Goal: Information Seeking & Learning: Learn about a topic

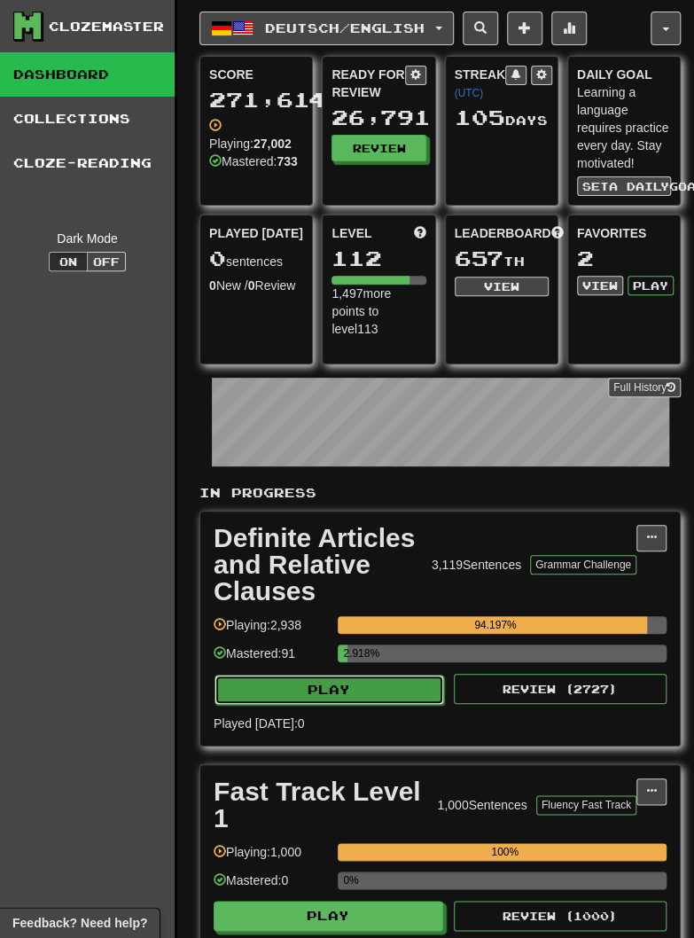
click at [274, 692] on button "Play" at bounding box center [330, 690] width 230 height 30
select select "********"
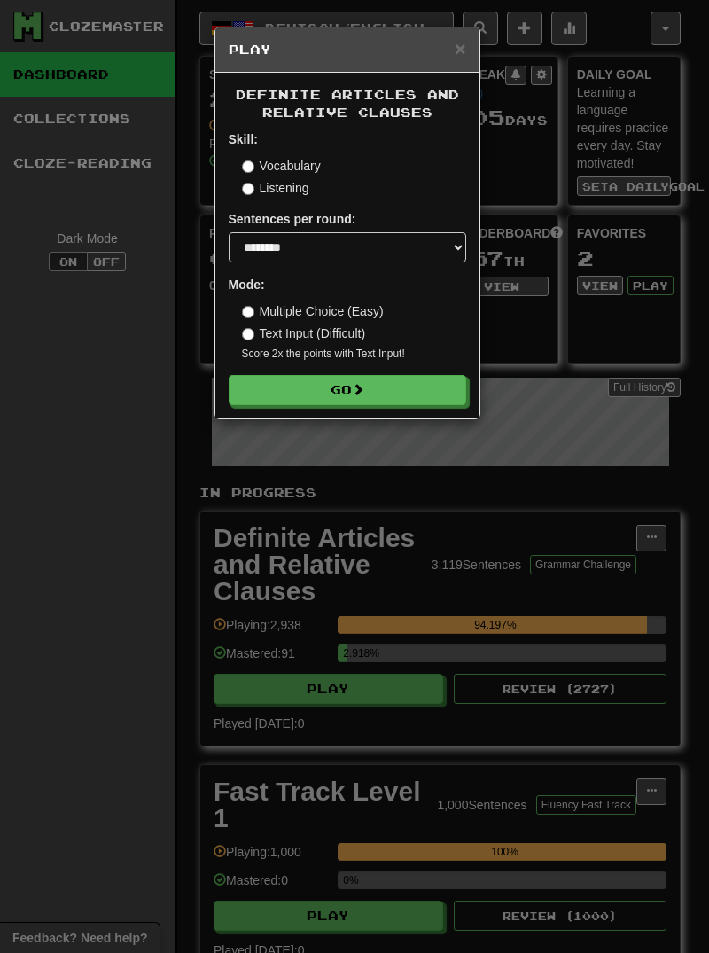
click at [265, 411] on div "Definite Articles and Relative Clauses Skill: Vocabulary Listening Sentences pe…" at bounding box center [347, 246] width 264 height 346
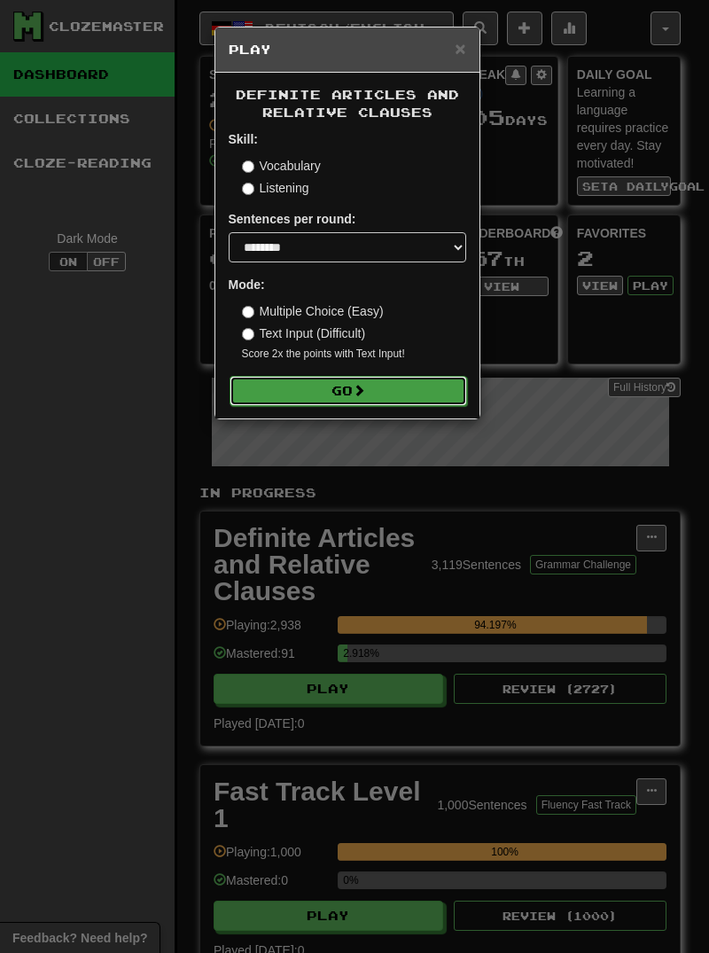
click at [311, 393] on button "Go" at bounding box center [349, 391] width 238 height 30
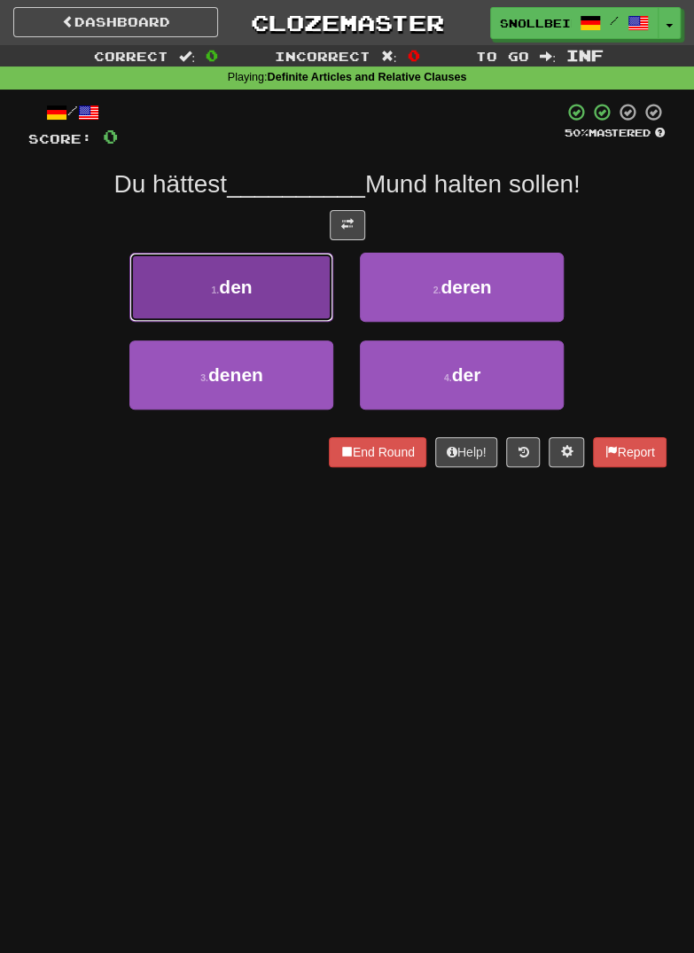
click at [204, 294] on button "1 . den" at bounding box center [231, 287] width 204 height 69
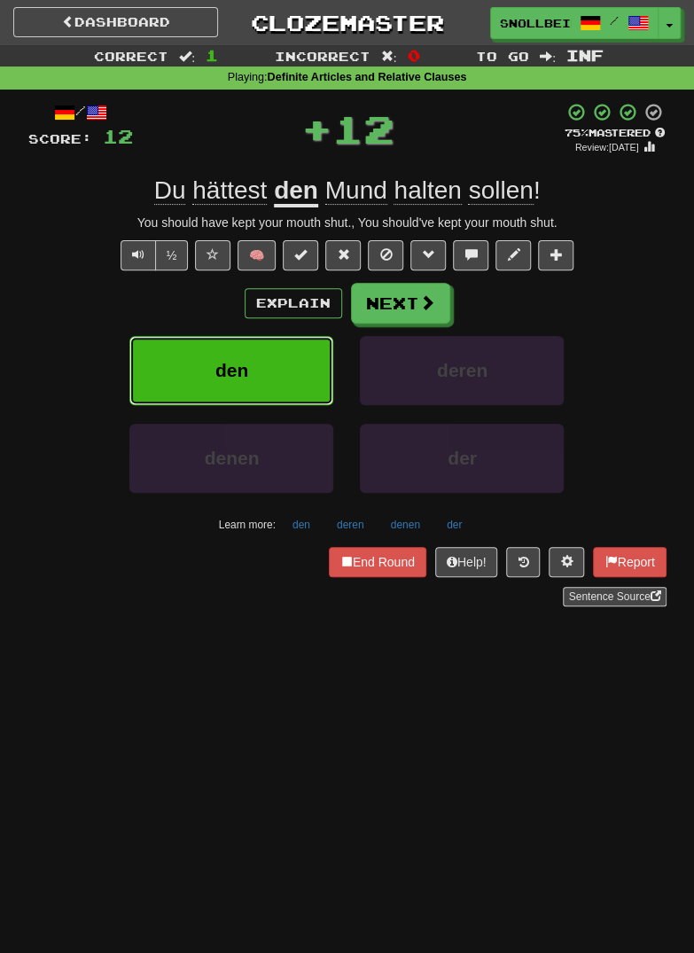
click at [208, 346] on button "den" at bounding box center [231, 370] width 204 height 69
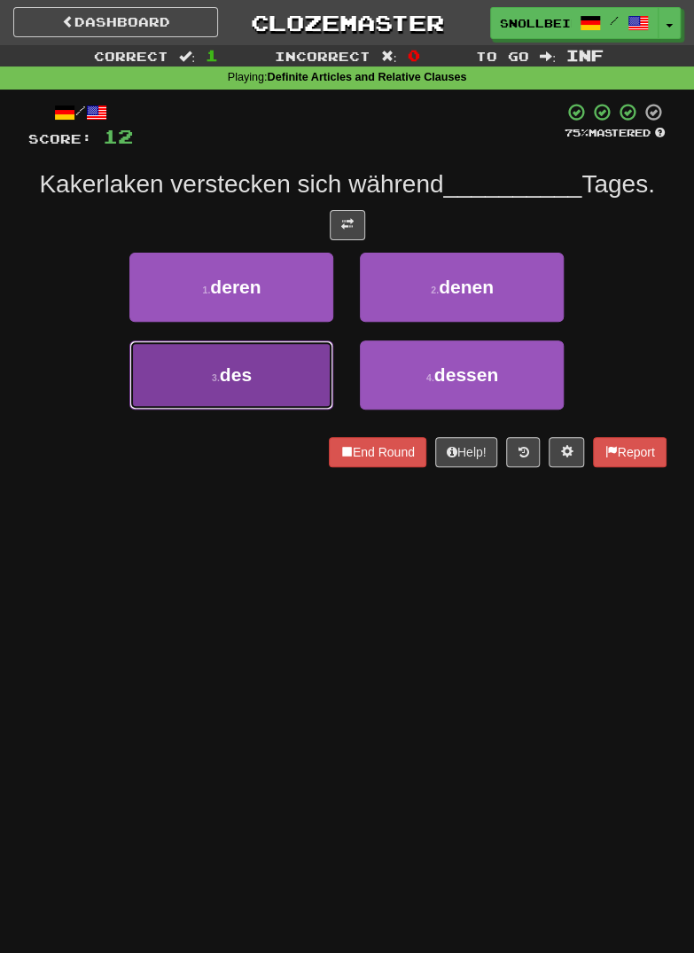
click at [228, 370] on span "des" at bounding box center [236, 374] width 32 height 20
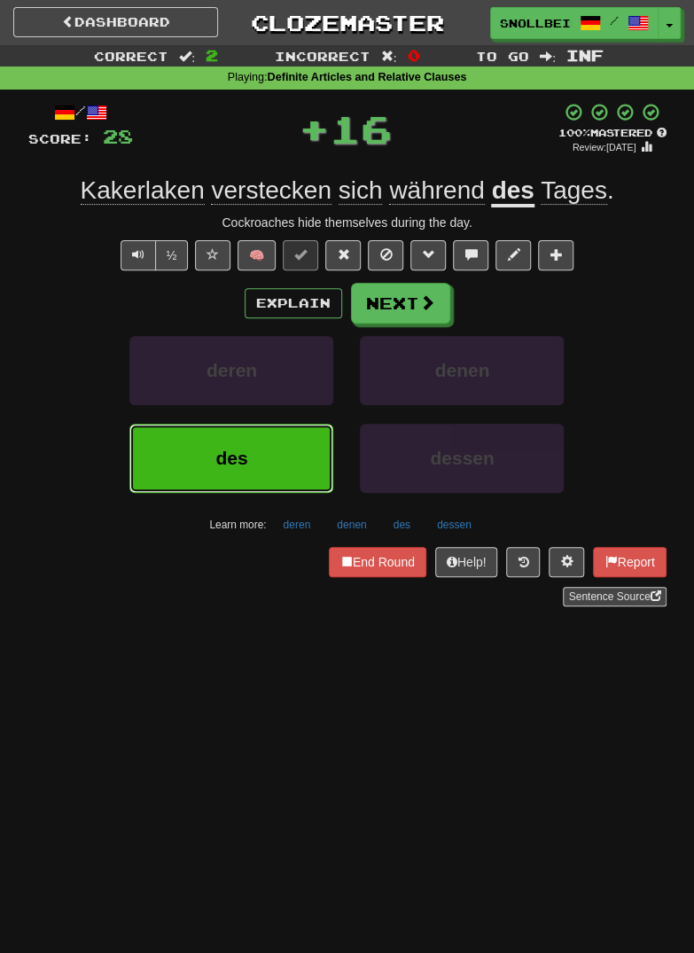
click at [219, 467] on button "des" at bounding box center [231, 458] width 204 height 69
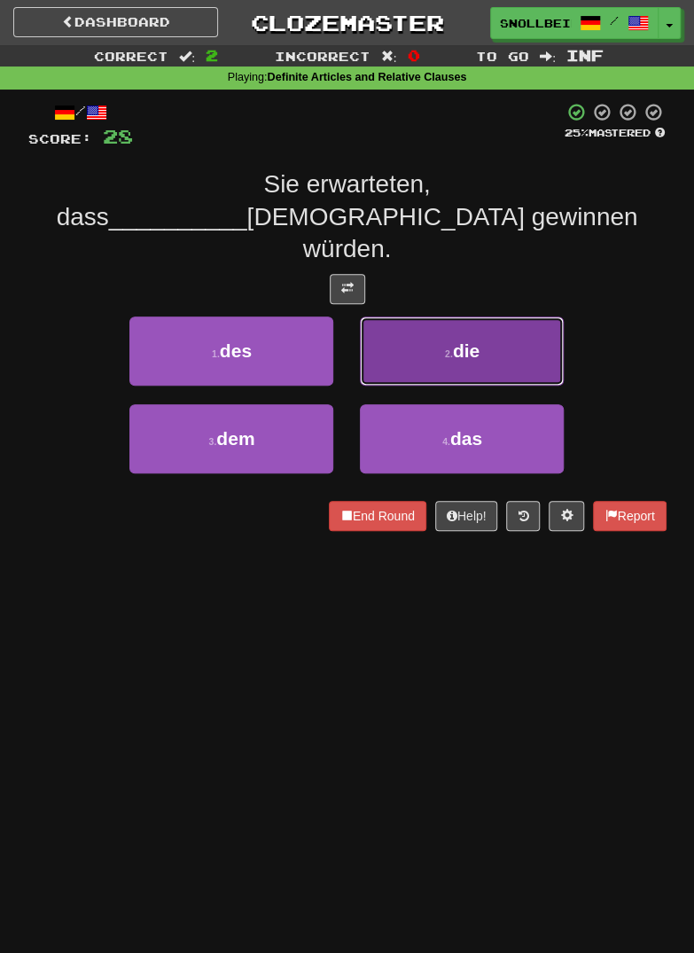
click at [488, 322] on button "2 . die" at bounding box center [462, 351] width 204 height 69
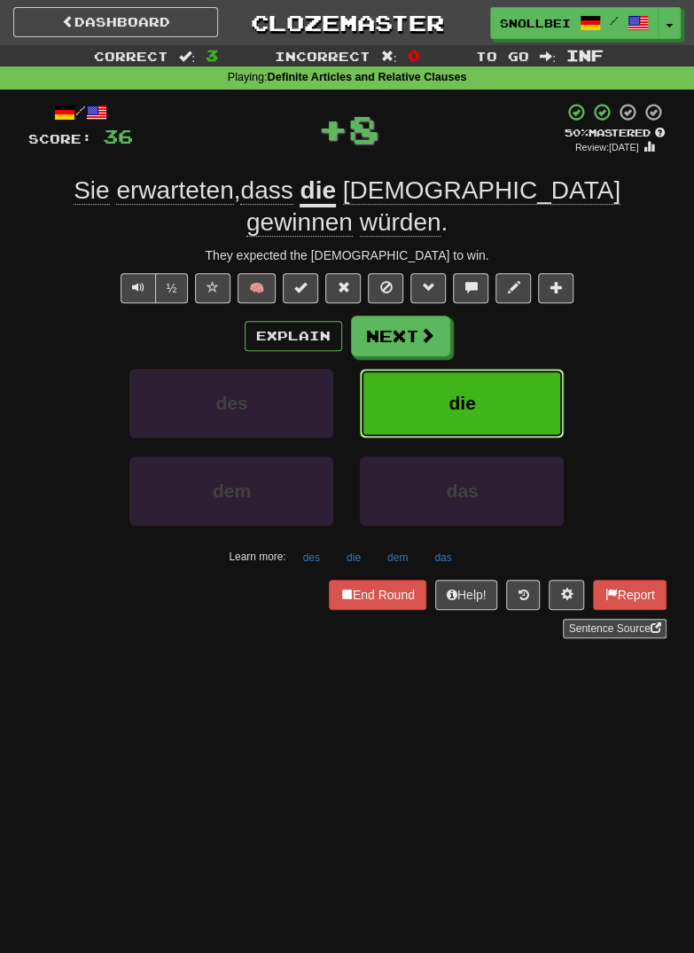
click at [494, 372] on button "die" at bounding box center [462, 403] width 204 height 69
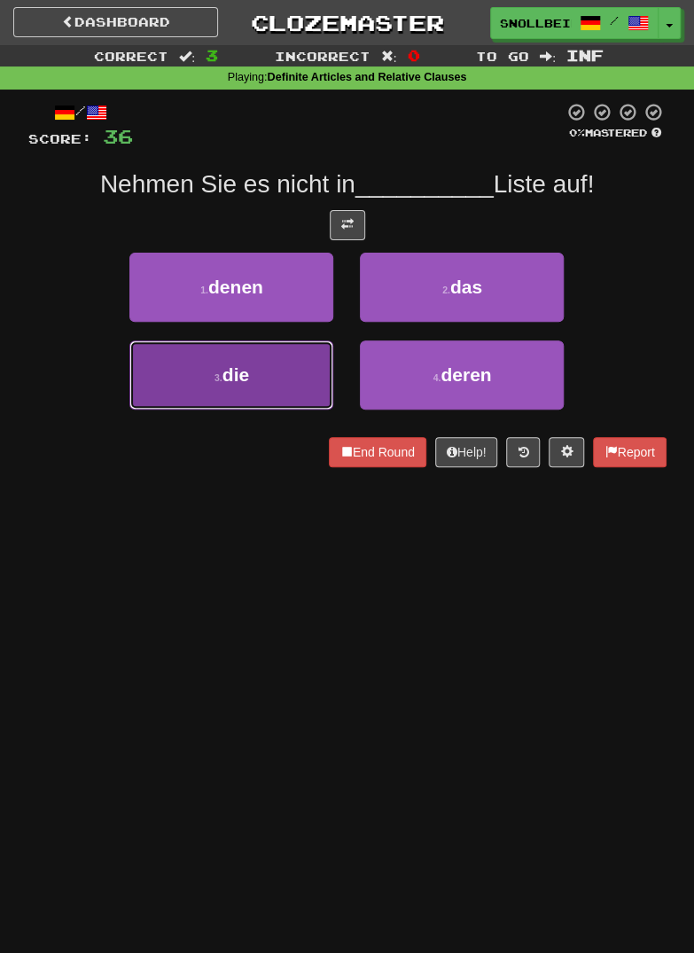
click at [210, 374] on button "3 . die" at bounding box center [231, 375] width 204 height 69
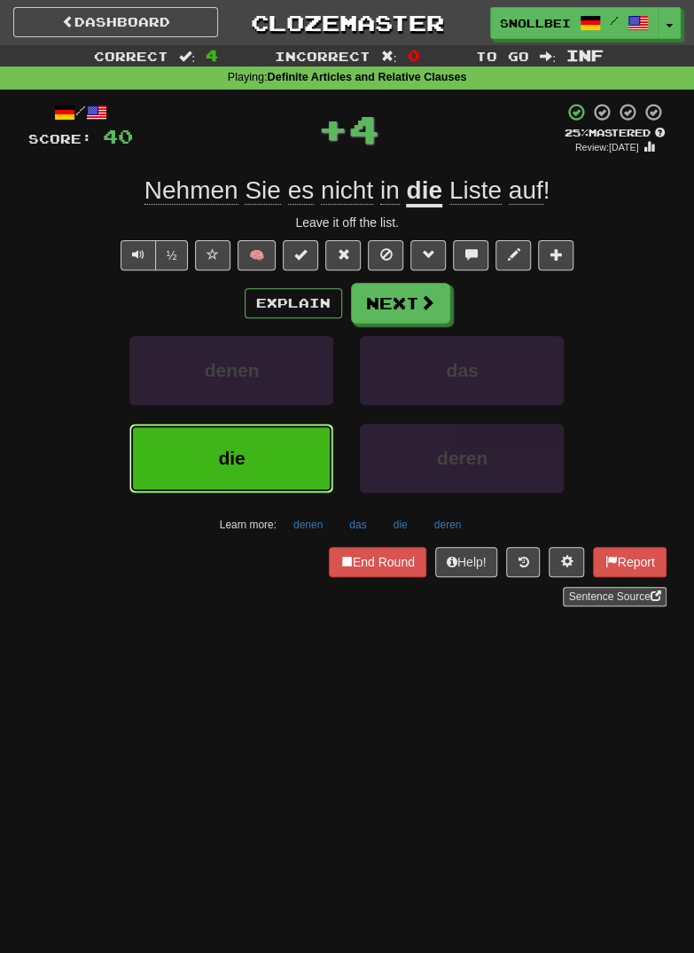
click at [228, 474] on button "die" at bounding box center [231, 458] width 204 height 69
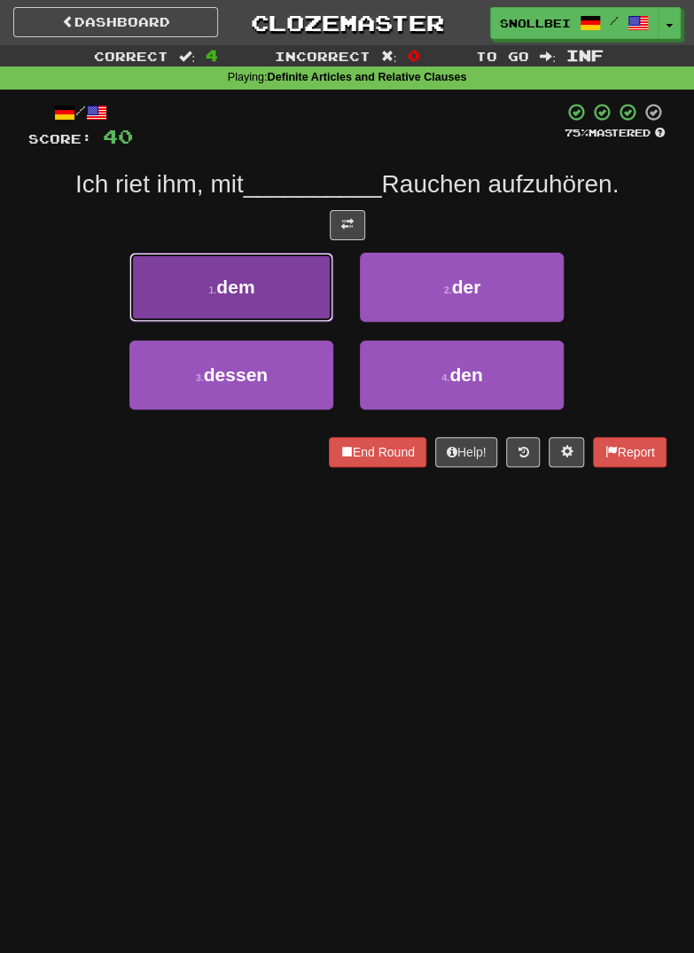
click at [207, 286] on button "1 . dem" at bounding box center [231, 287] width 204 height 69
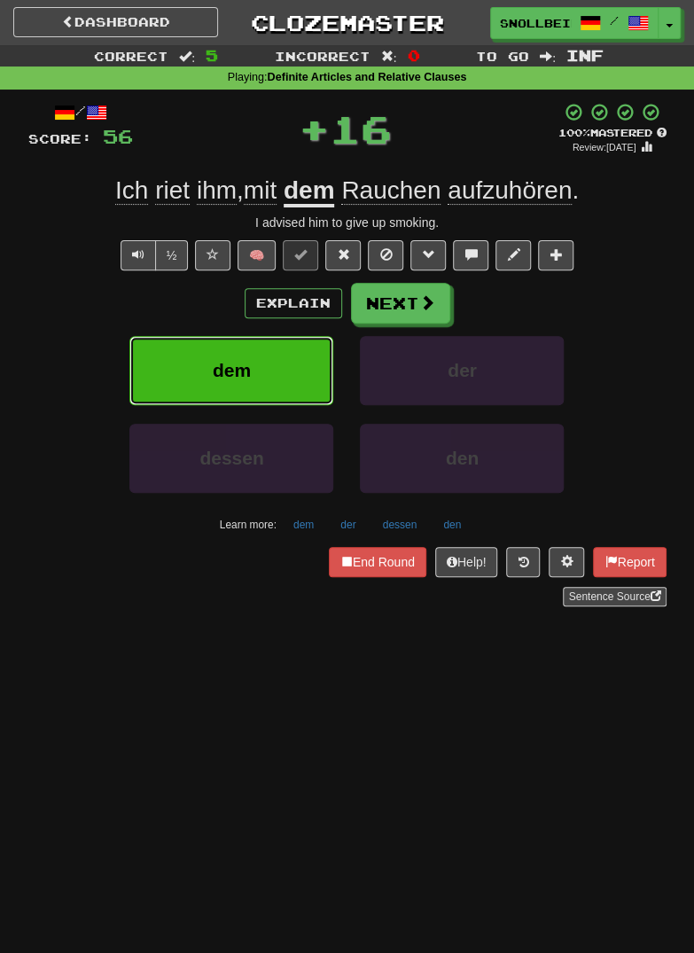
click at [191, 359] on button "dem" at bounding box center [231, 370] width 204 height 69
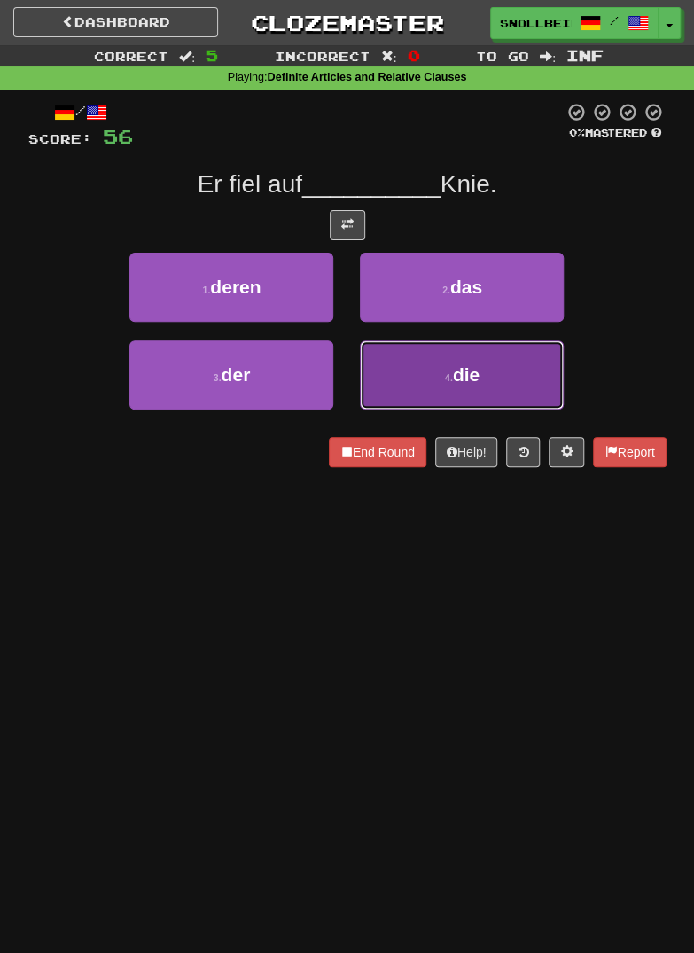
click at [532, 371] on button "4 . die" at bounding box center [462, 375] width 204 height 69
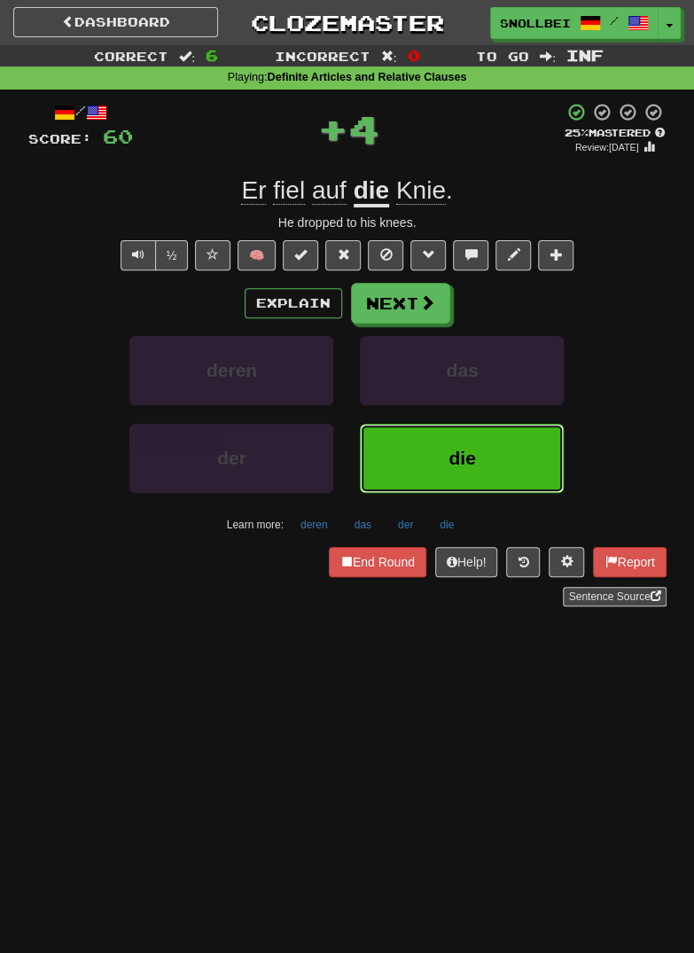
click at [522, 447] on button "die" at bounding box center [462, 458] width 204 height 69
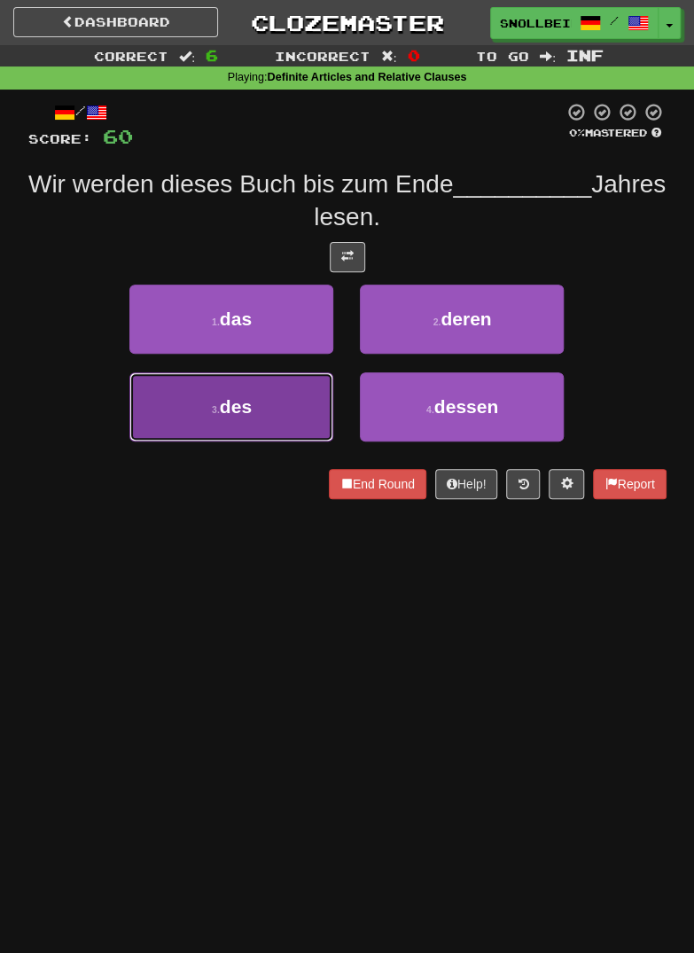
click at [204, 409] on button "3 . des" at bounding box center [231, 406] width 204 height 69
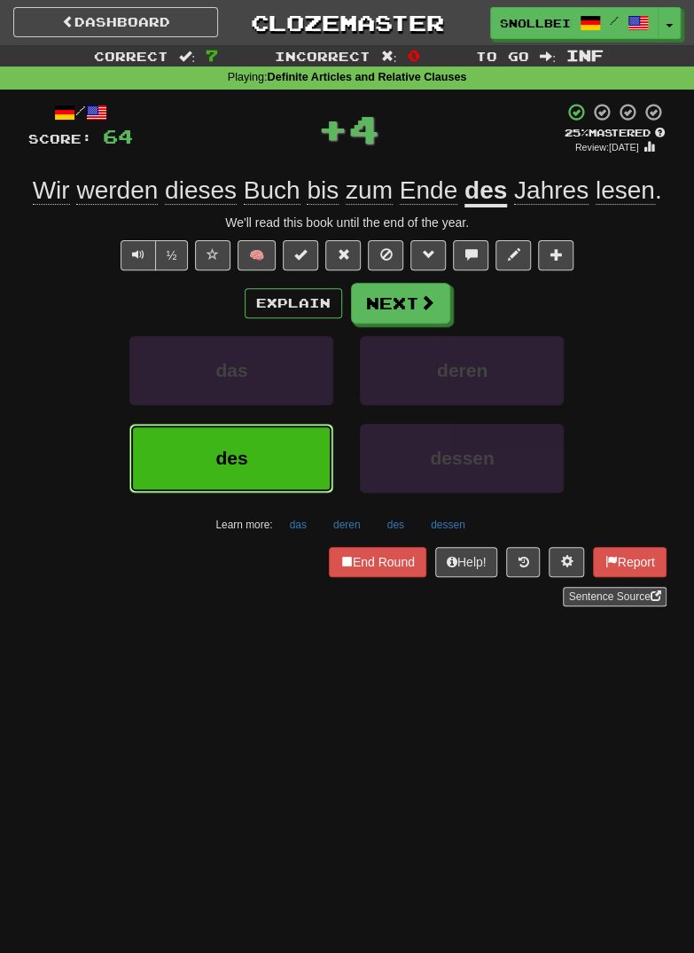
click at [208, 460] on button "des" at bounding box center [231, 458] width 204 height 69
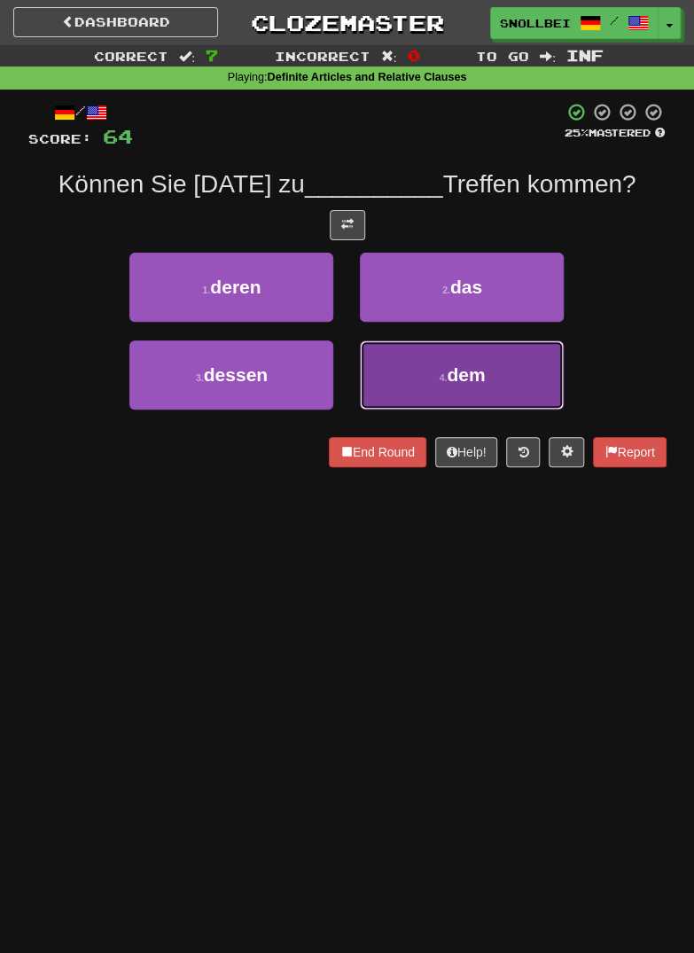
click at [542, 376] on button "4 . dem" at bounding box center [462, 375] width 204 height 69
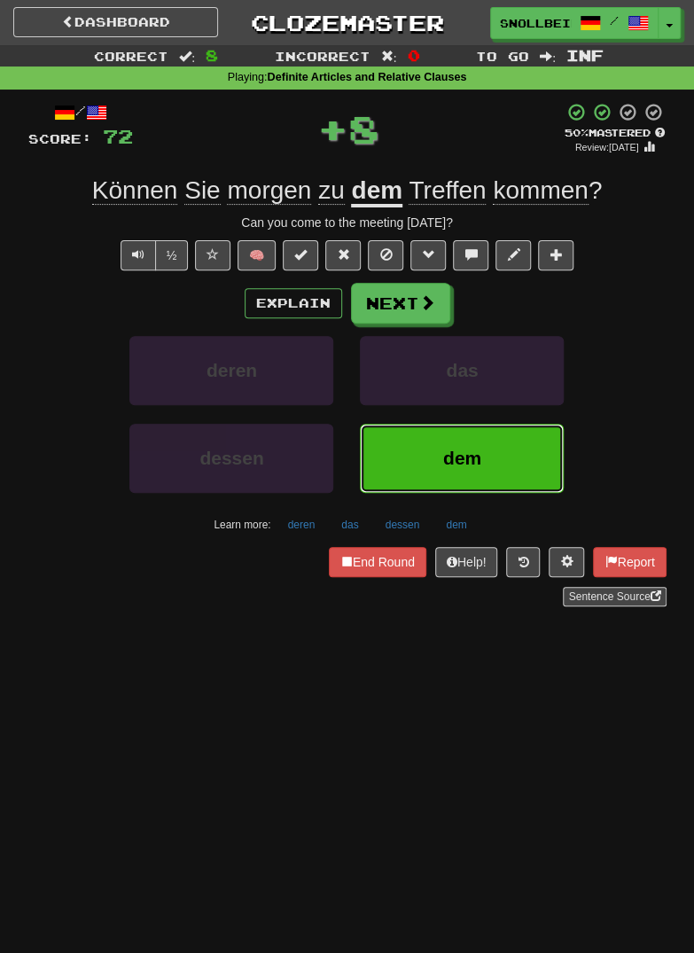
click at [526, 439] on button "dem" at bounding box center [462, 458] width 204 height 69
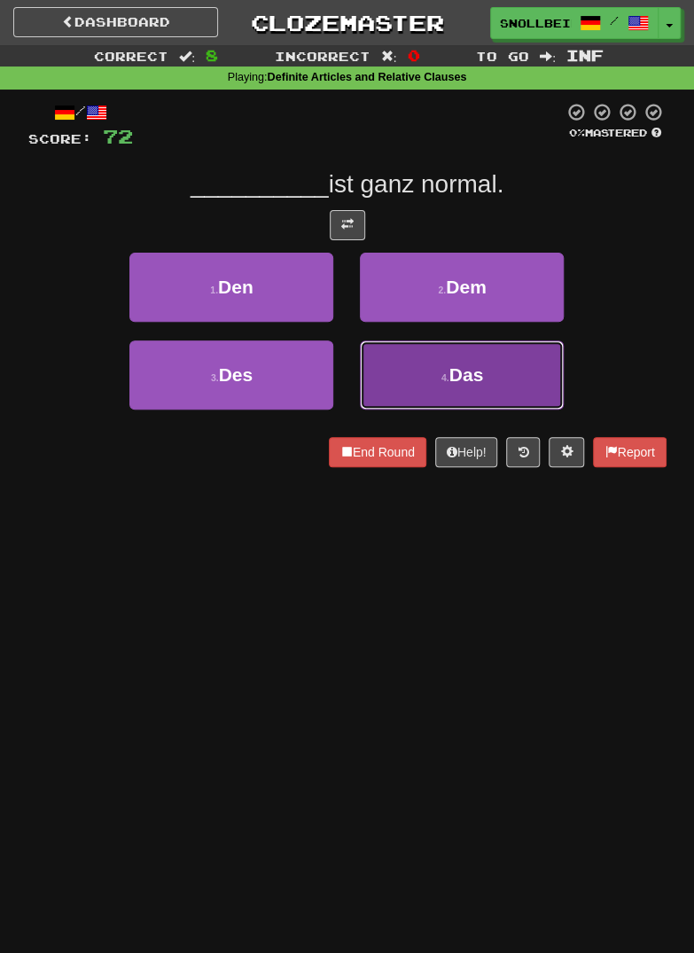
click at [520, 365] on button "4 . Das" at bounding box center [462, 375] width 204 height 69
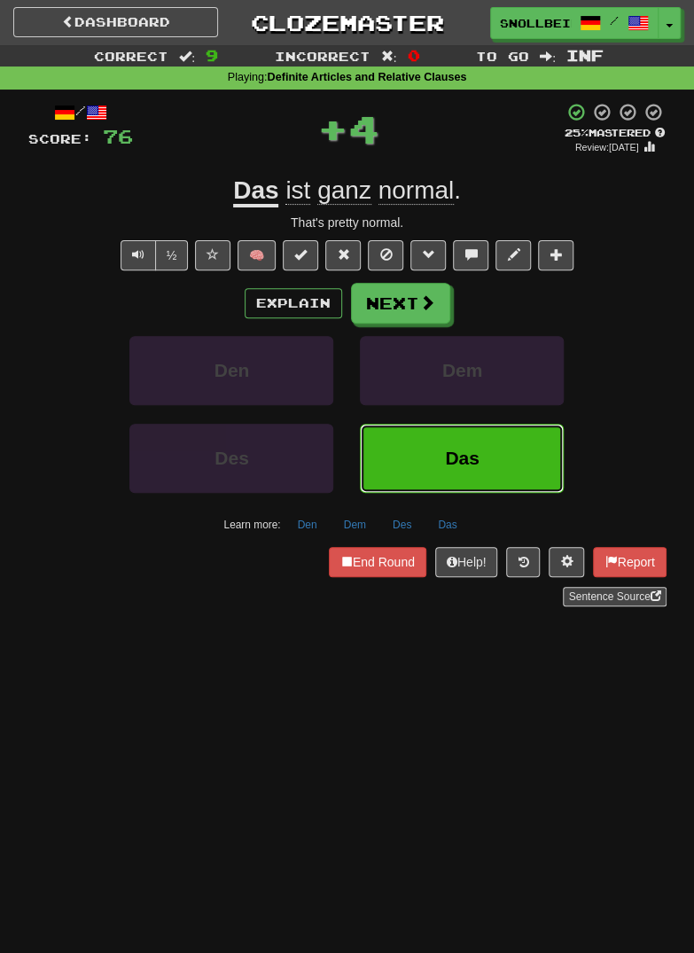
click at [513, 456] on button "Das" at bounding box center [462, 458] width 204 height 69
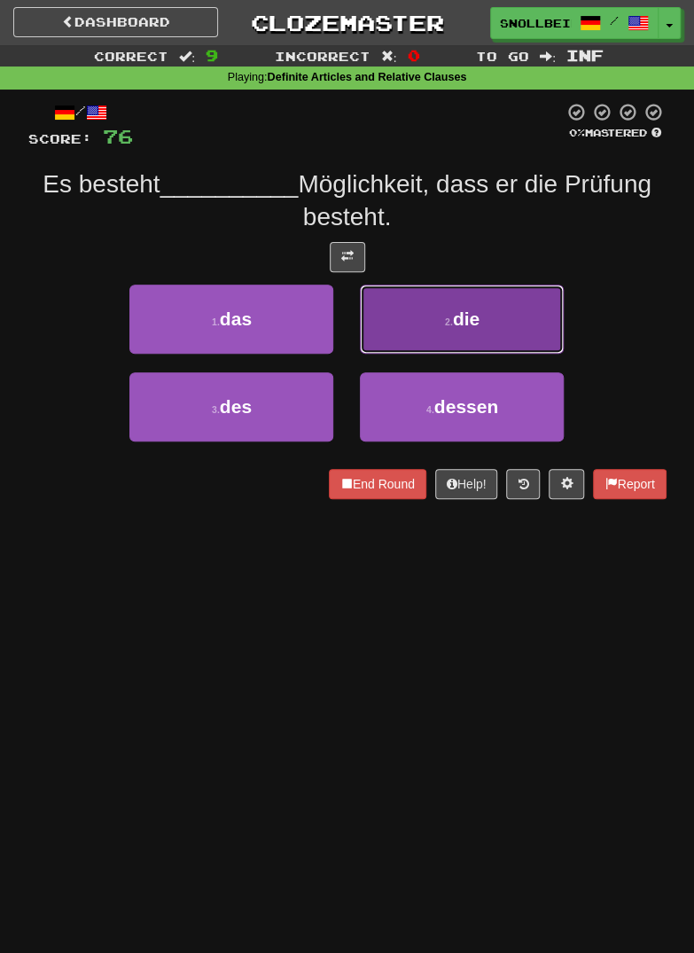
click at [544, 315] on button "2 . die" at bounding box center [462, 319] width 204 height 69
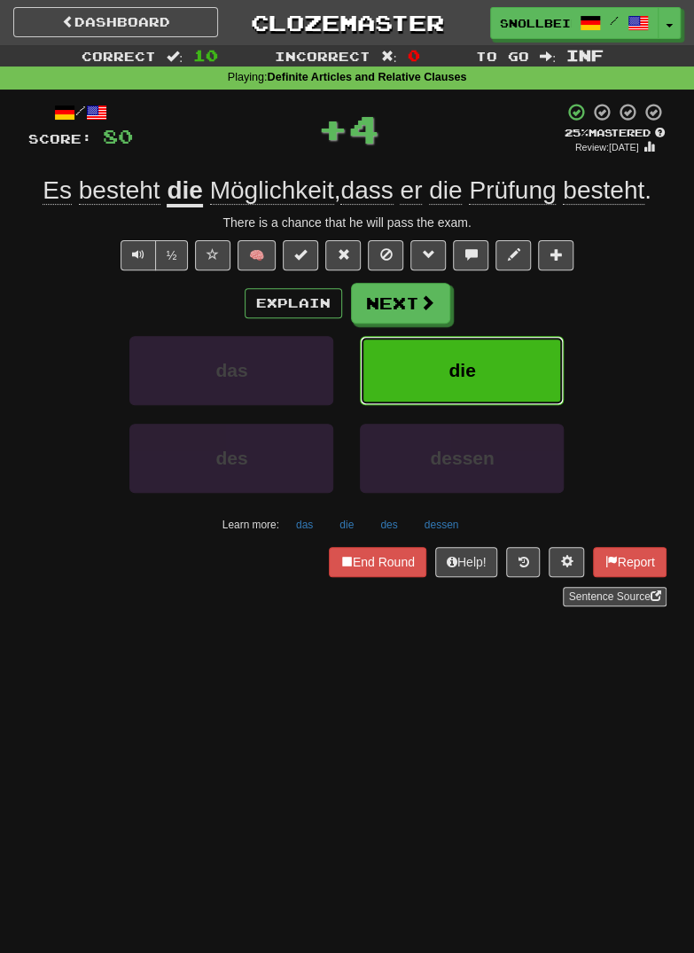
click at [530, 382] on button "die" at bounding box center [462, 370] width 204 height 69
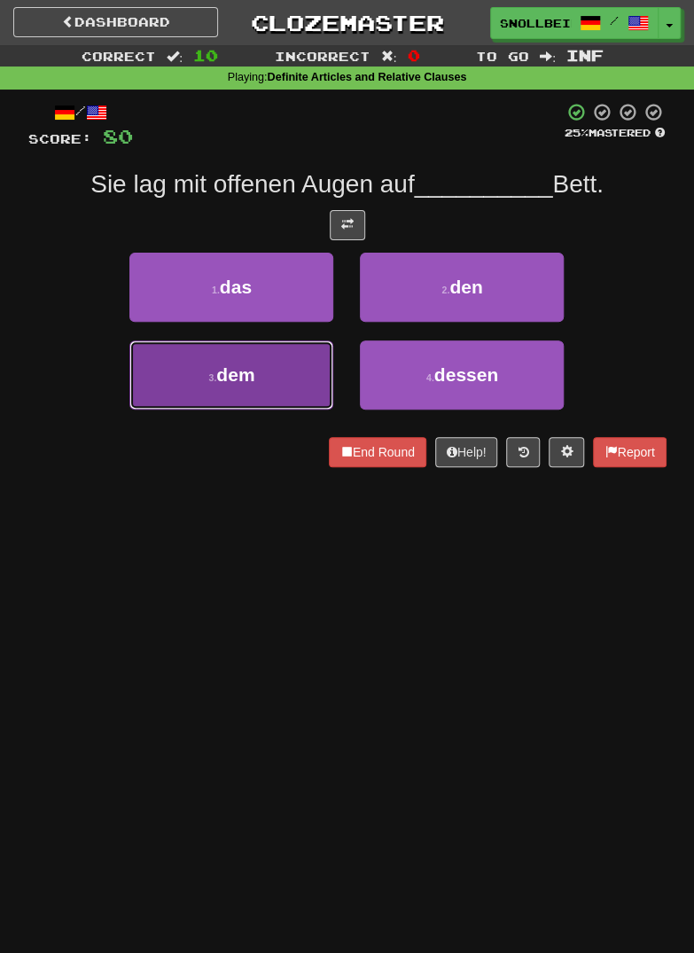
click at [200, 376] on button "3 . dem" at bounding box center [231, 375] width 204 height 69
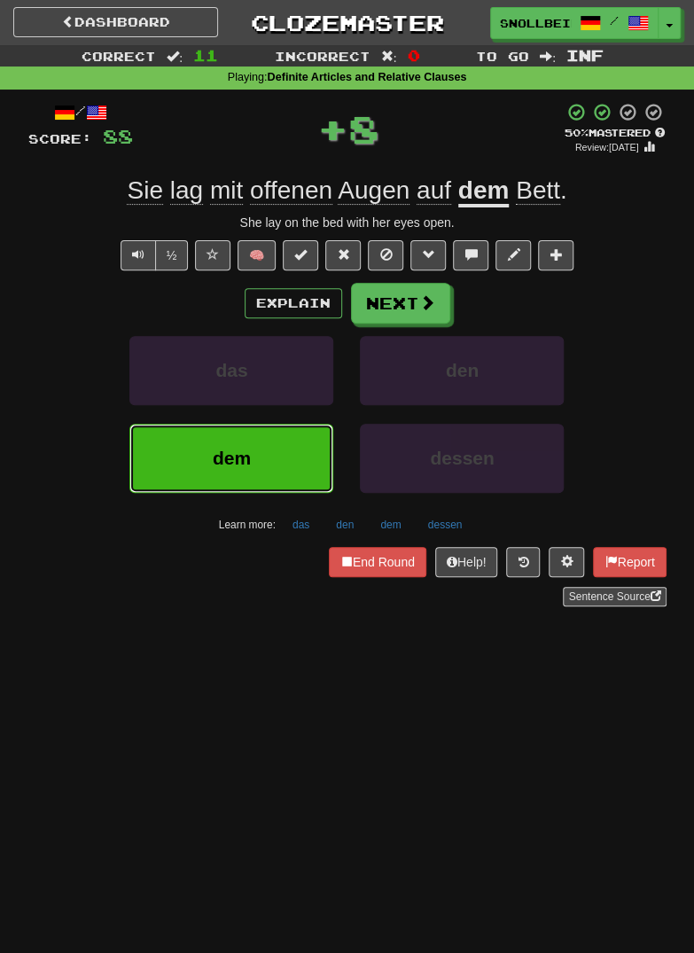
click at [208, 449] on button "dem" at bounding box center [231, 458] width 204 height 69
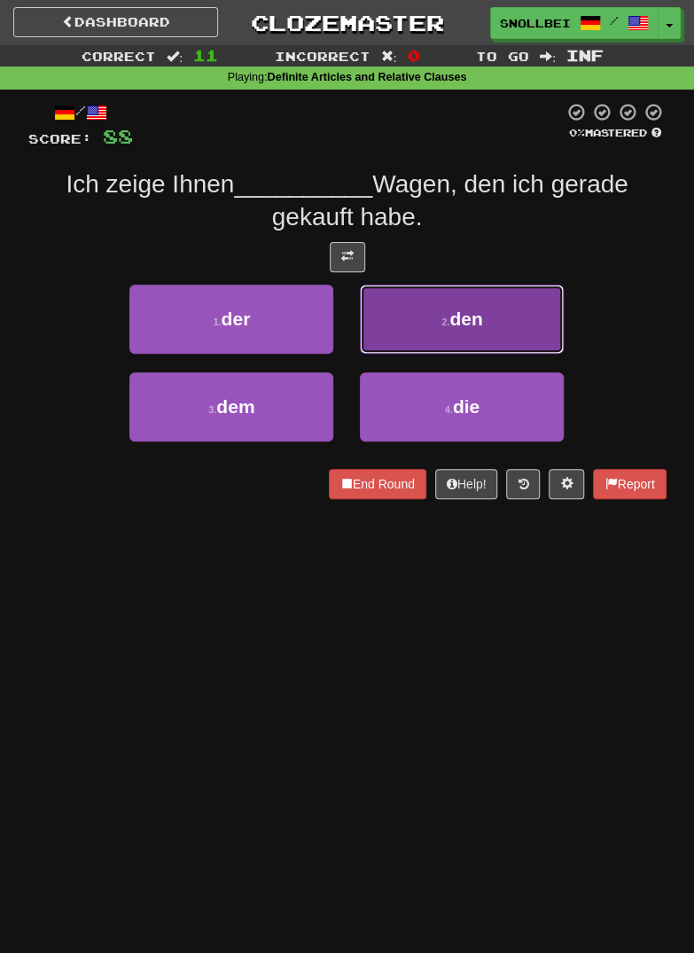
click at [539, 319] on button "2 . den" at bounding box center [462, 319] width 204 height 69
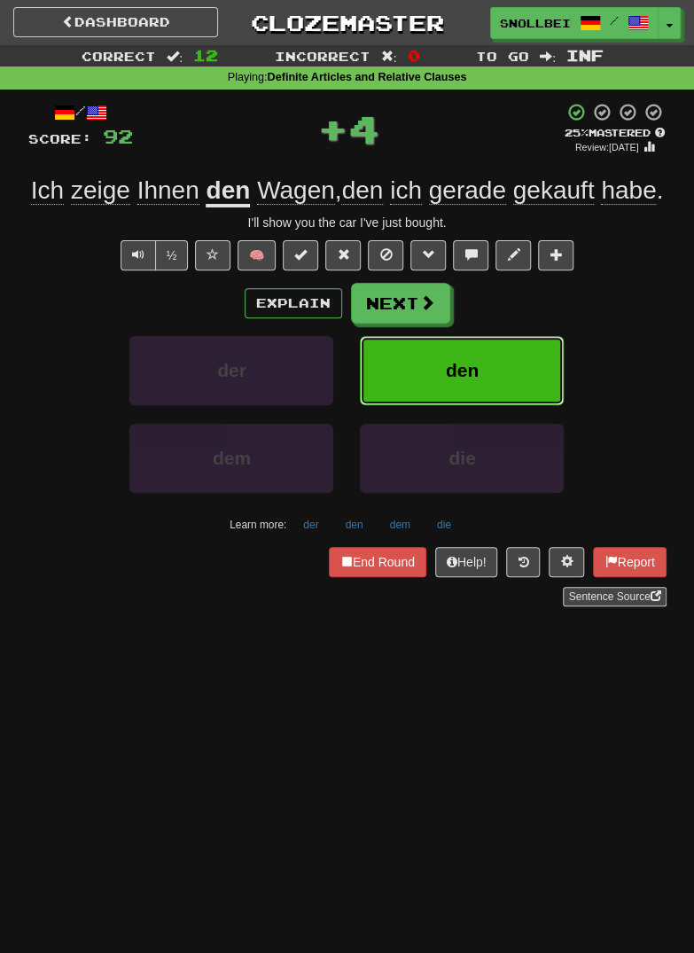
click at [521, 377] on button "den" at bounding box center [462, 370] width 204 height 69
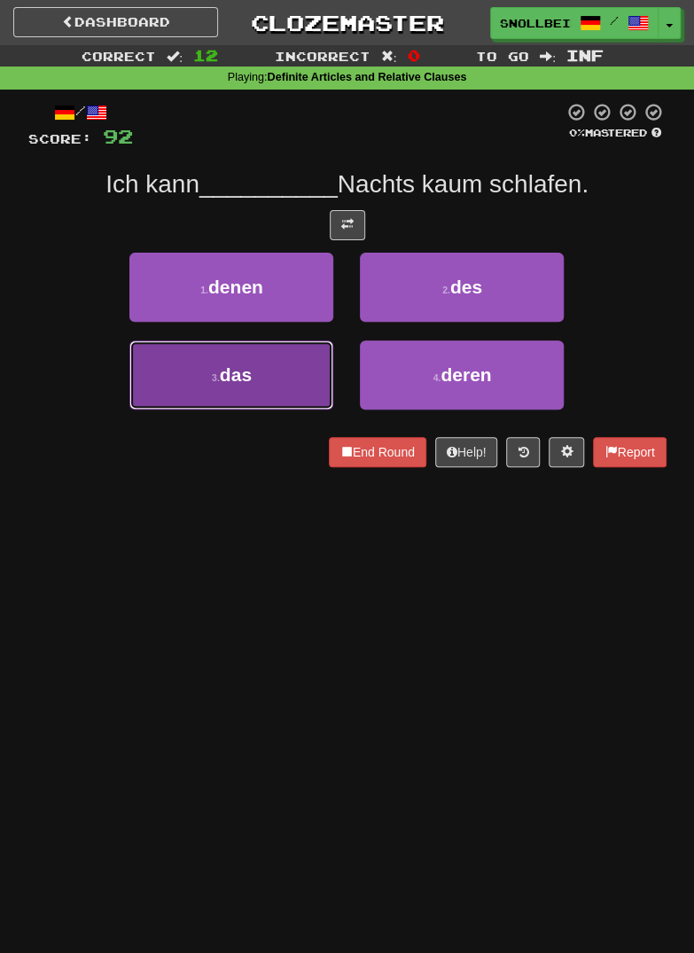
click at [199, 372] on button "3 . das" at bounding box center [231, 375] width 204 height 69
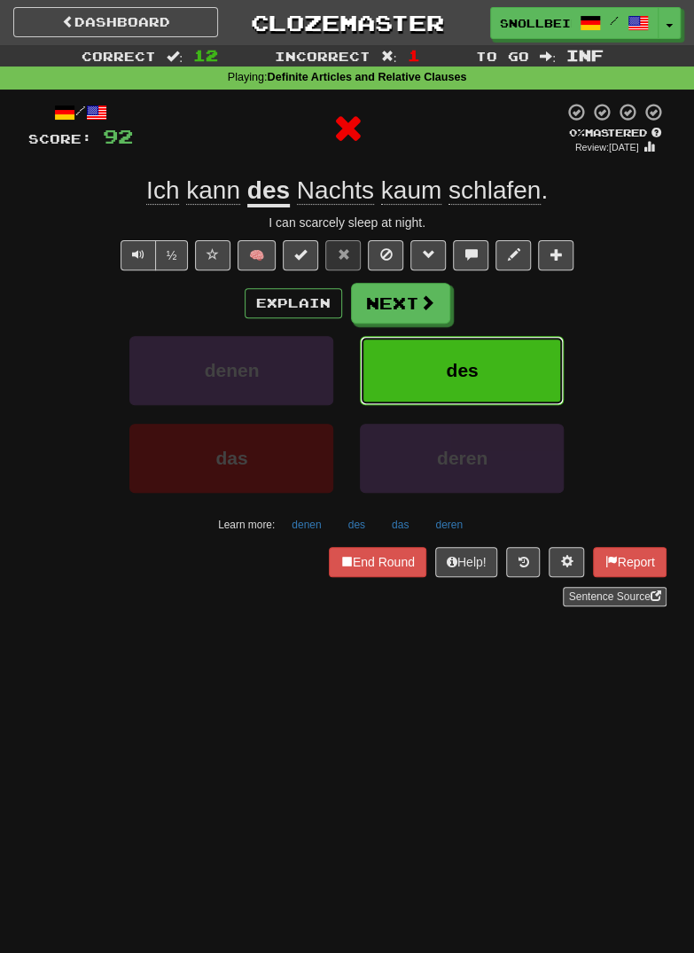
click at [538, 346] on button "des" at bounding box center [462, 370] width 204 height 69
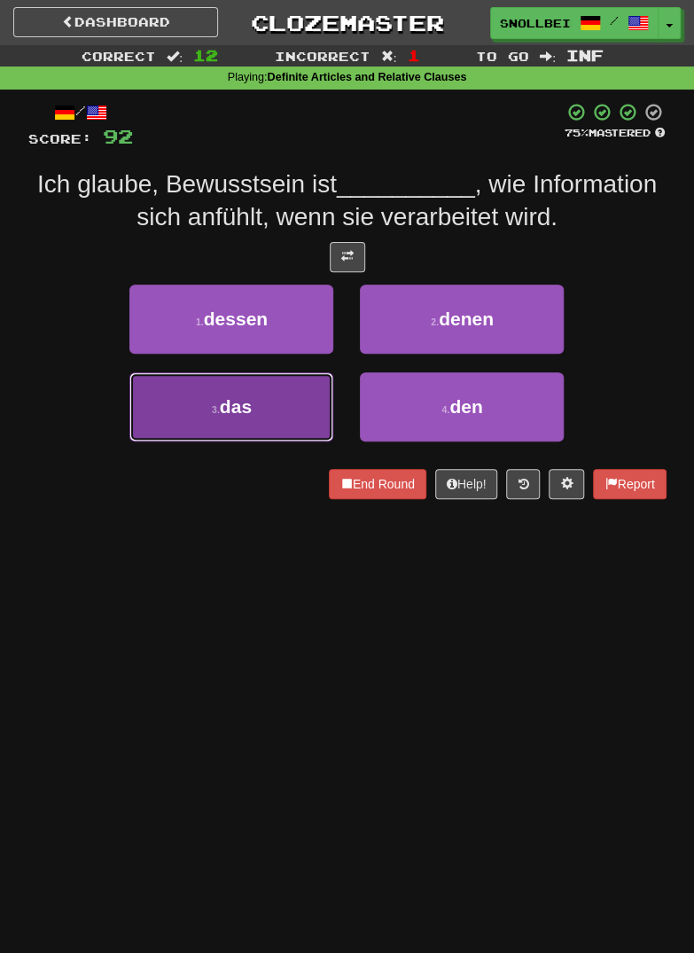
click at [210, 414] on button "3 . das" at bounding box center [231, 406] width 204 height 69
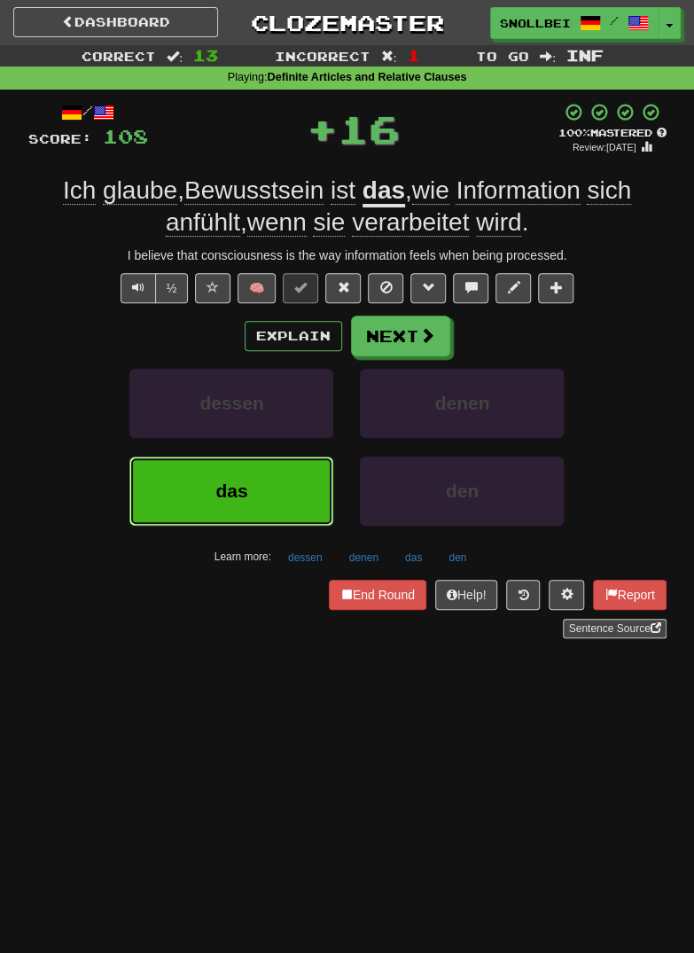
click at [230, 493] on span "das" at bounding box center [231, 491] width 32 height 20
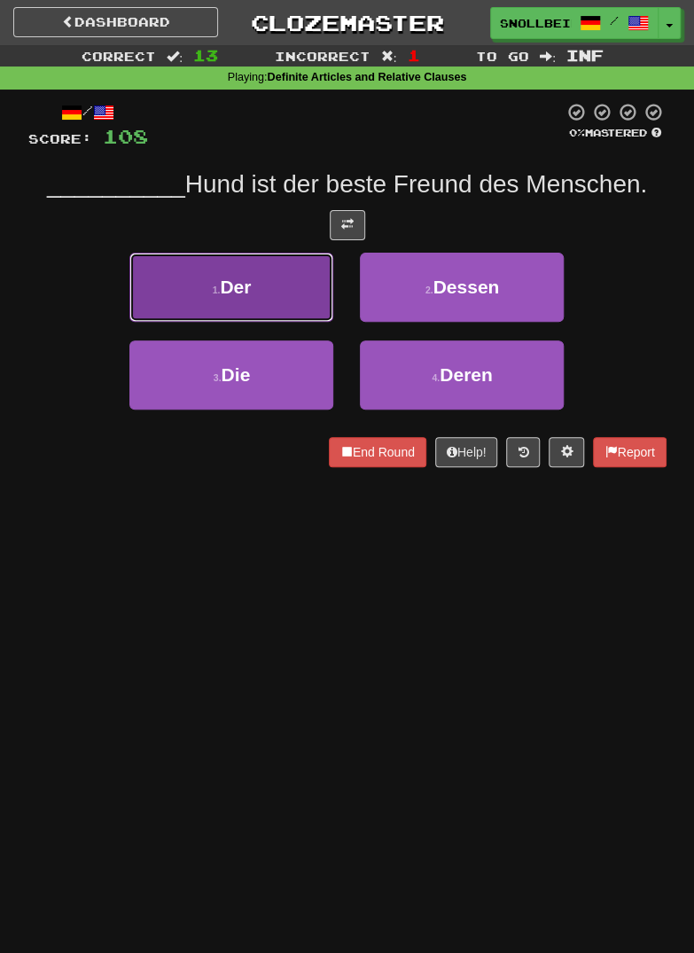
click at [196, 290] on button "1 . Der" at bounding box center [231, 287] width 204 height 69
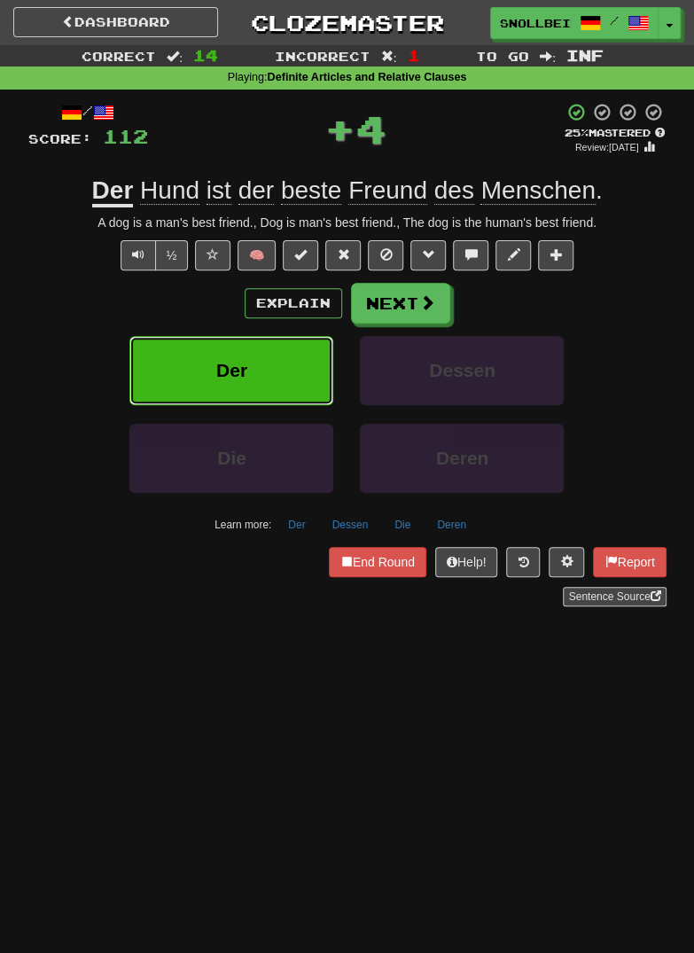
click at [207, 380] on button "Der" at bounding box center [231, 370] width 204 height 69
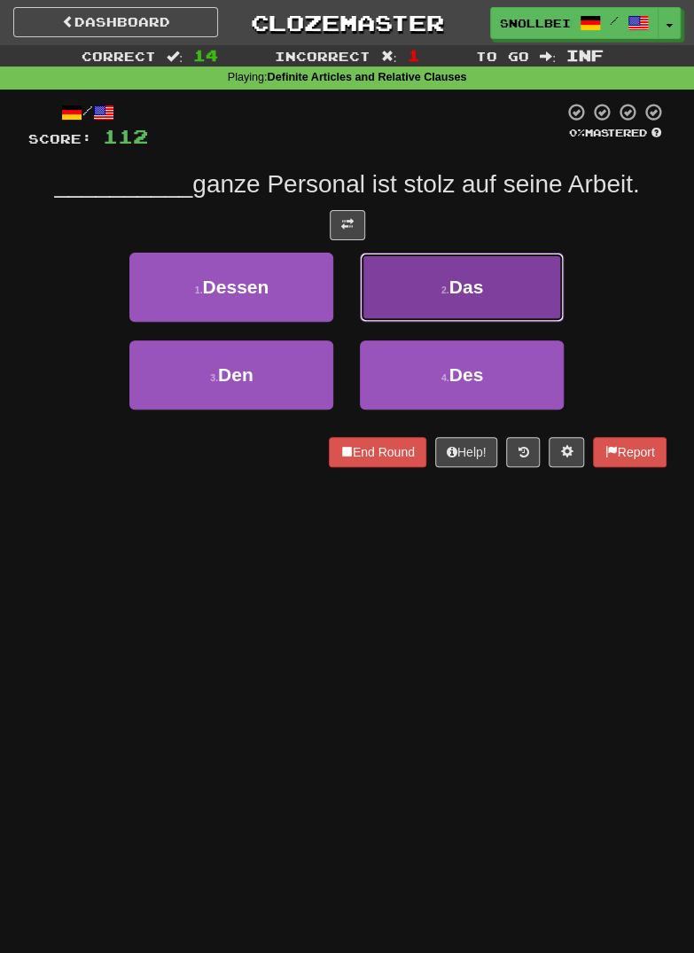
click at [549, 276] on button "2 . Das" at bounding box center [462, 287] width 204 height 69
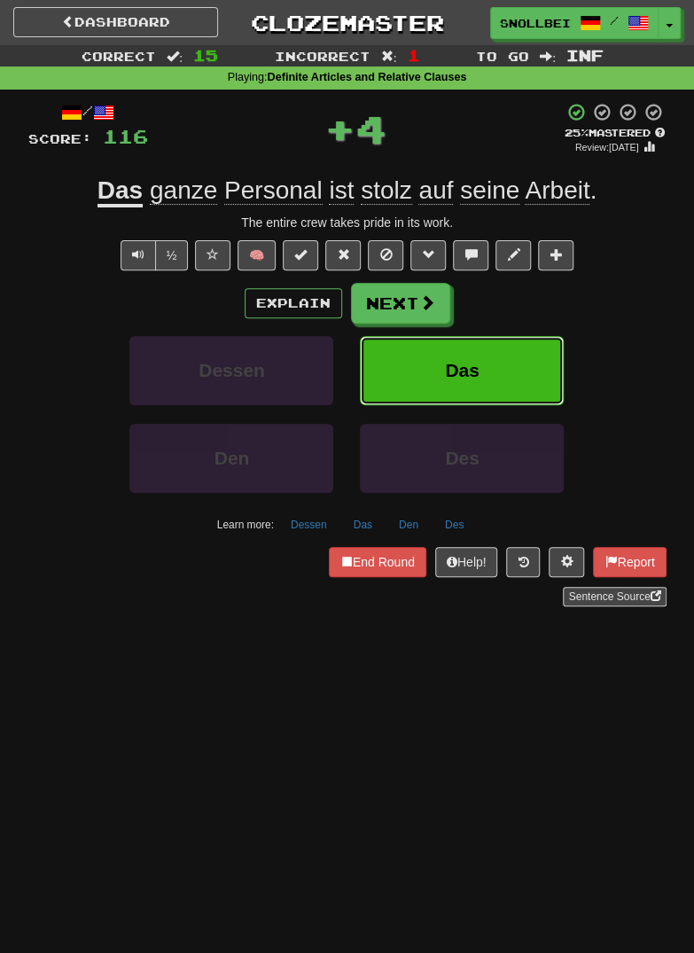
click at [524, 341] on button "Das" at bounding box center [462, 370] width 204 height 69
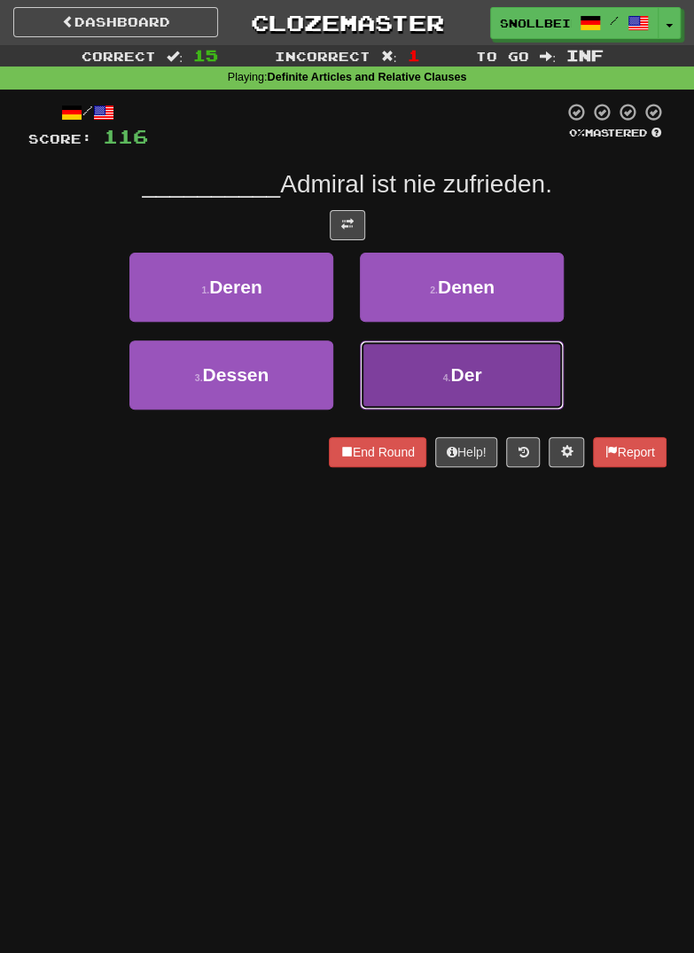
click at [522, 367] on button "4 . Der" at bounding box center [462, 375] width 204 height 69
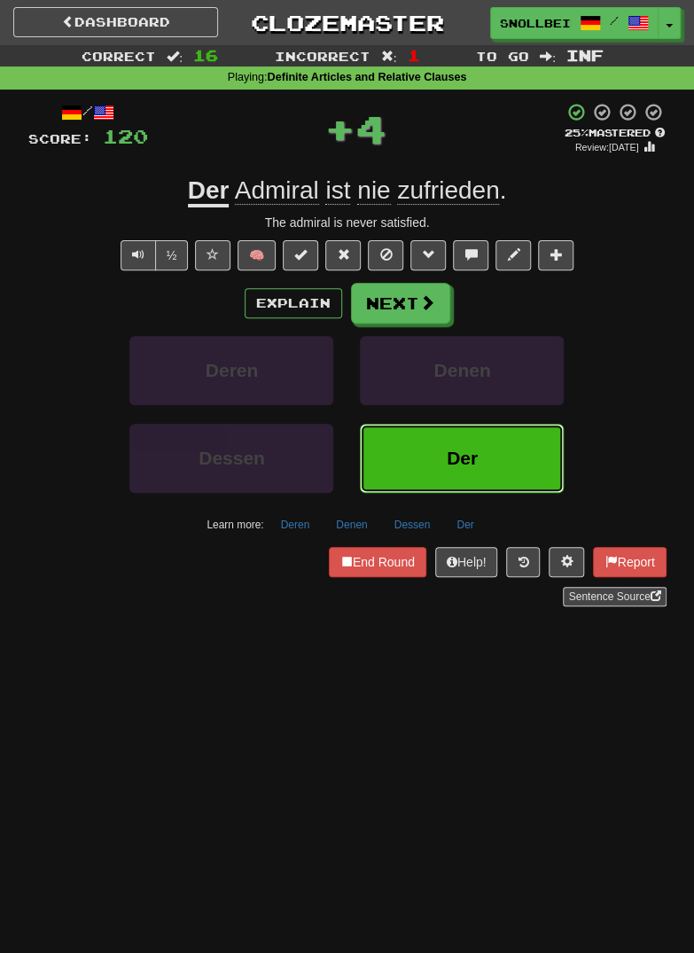
click at [500, 442] on button "Der" at bounding box center [462, 458] width 204 height 69
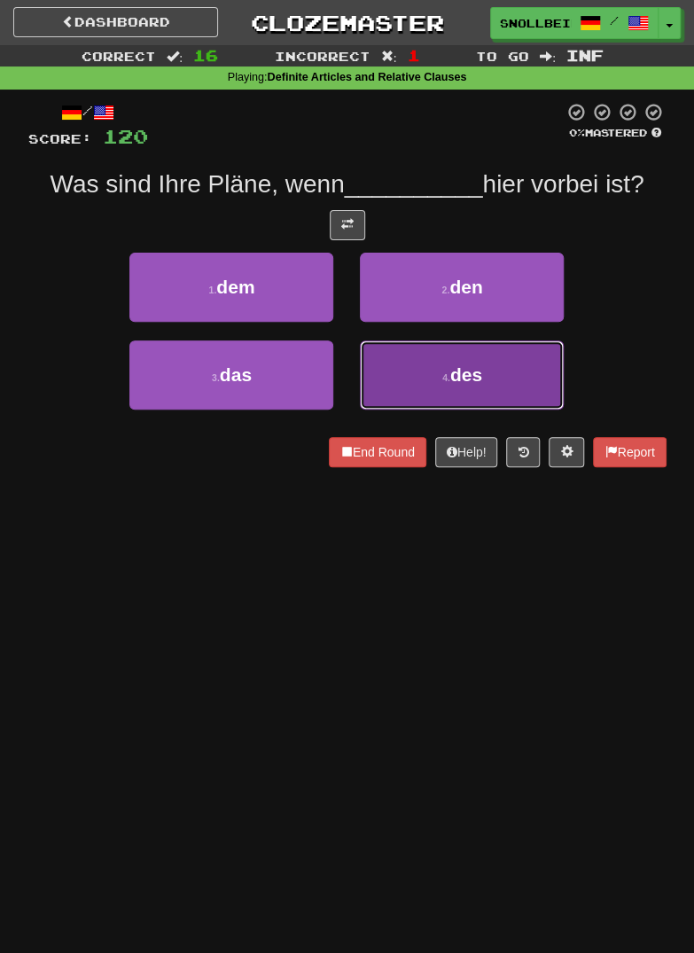
click at [524, 374] on button "4 . des" at bounding box center [462, 375] width 204 height 69
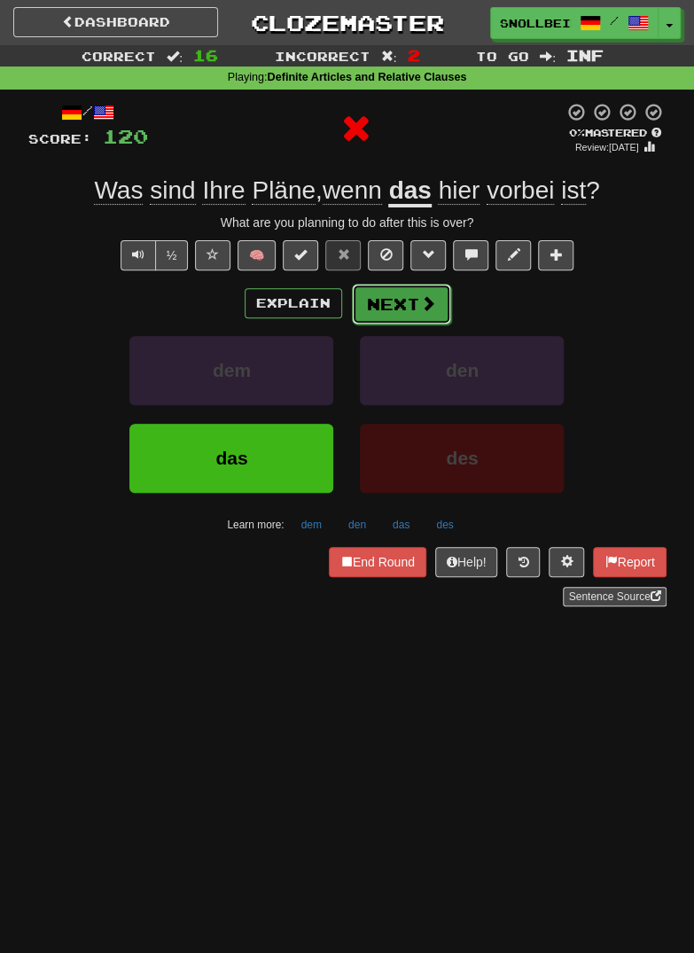
click at [431, 307] on span at bounding box center [428, 303] width 16 height 16
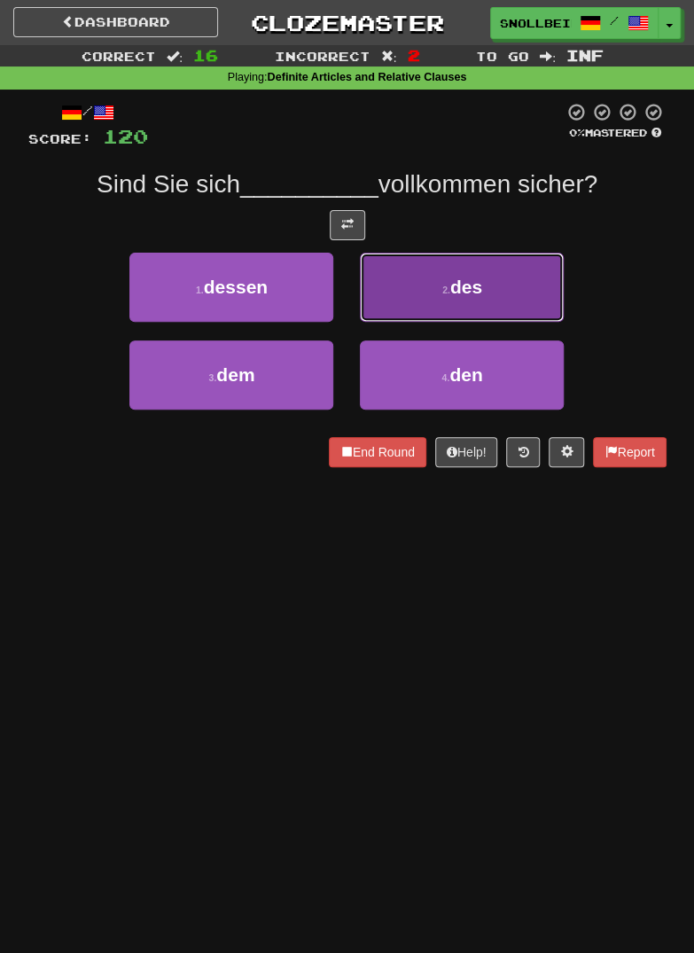
click at [529, 284] on button "2 . des" at bounding box center [462, 287] width 204 height 69
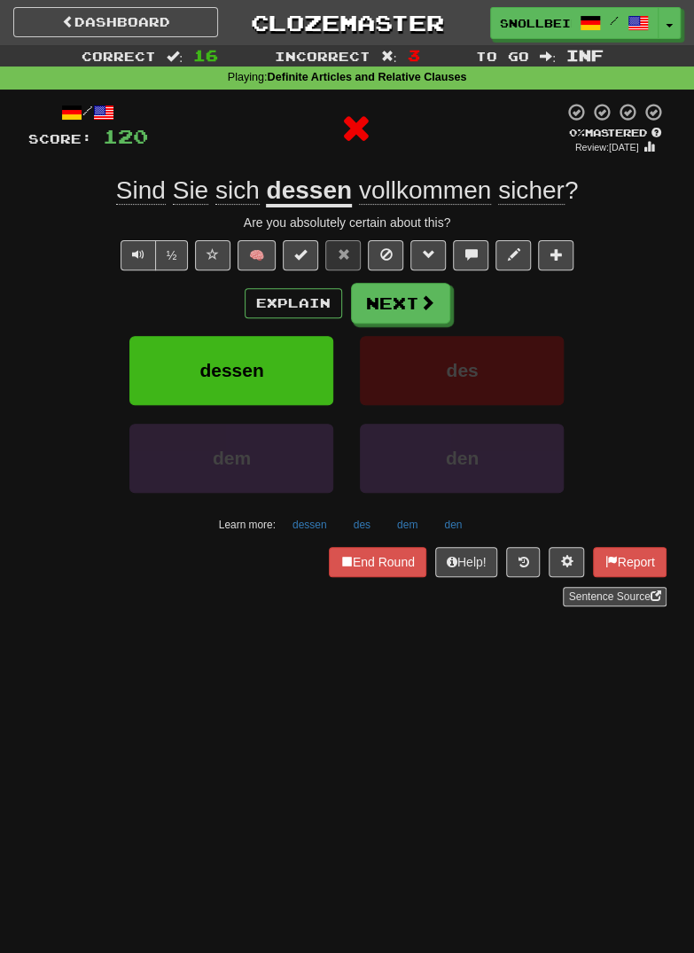
click at [443, 325] on div "Explain Next dessen des dem den Learn more: dessen des dem den" at bounding box center [347, 410] width 638 height 255
click at [430, 302] on span at bounding box center [428, 303] width 16 height 16
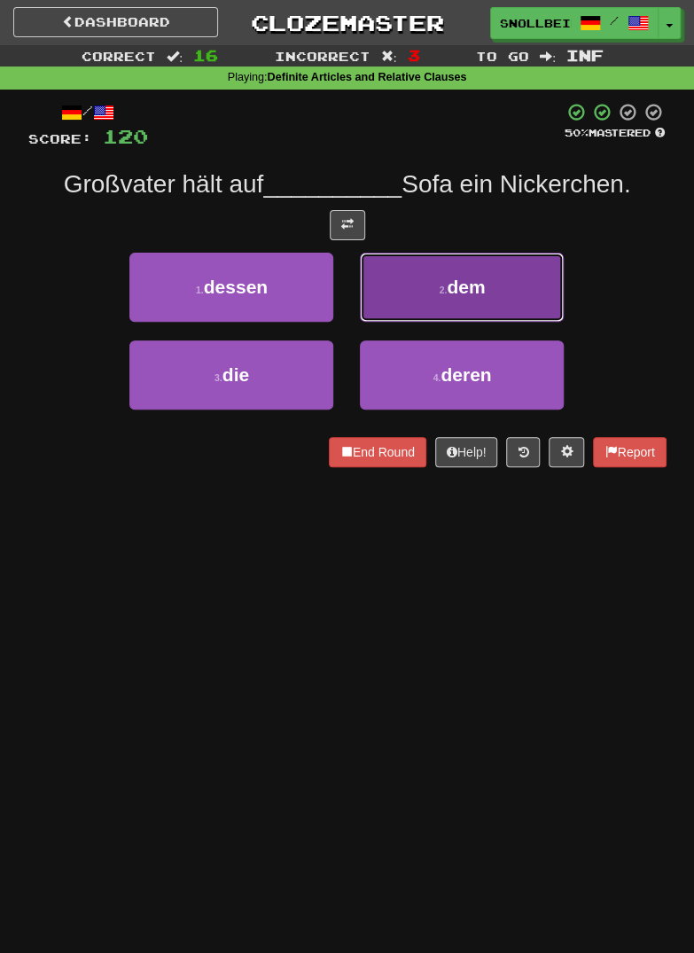
click at [528, 292] on button "2 . dem" at bounding box center [462, 287] width 204 height 69
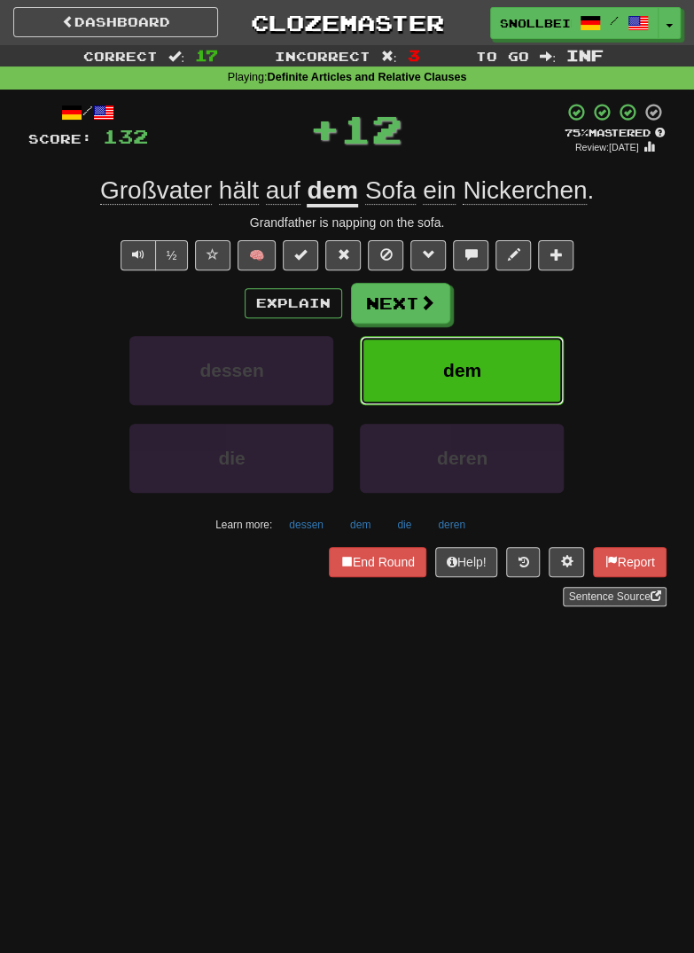
click at [506, 363] on button "dem" at bounding box center [462, 370] width 204 height 69
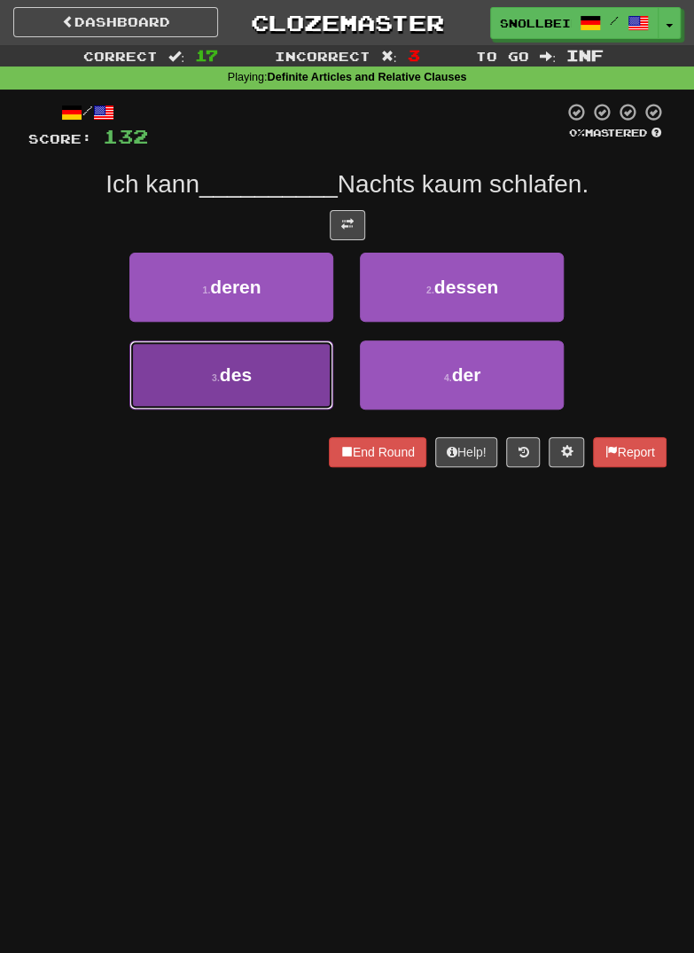
click at [200, 379] on button "3 . des" at bounding box center [231, 375] width 204 height 69
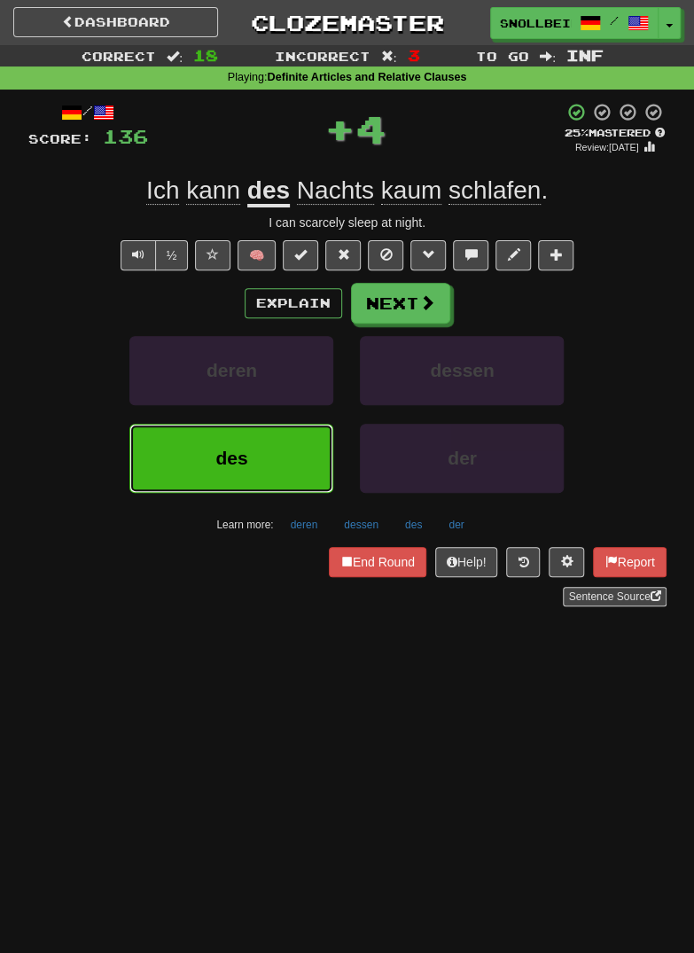
click at [205, 439] on button "des" at bounding box center [231, 458] width 204 height 69
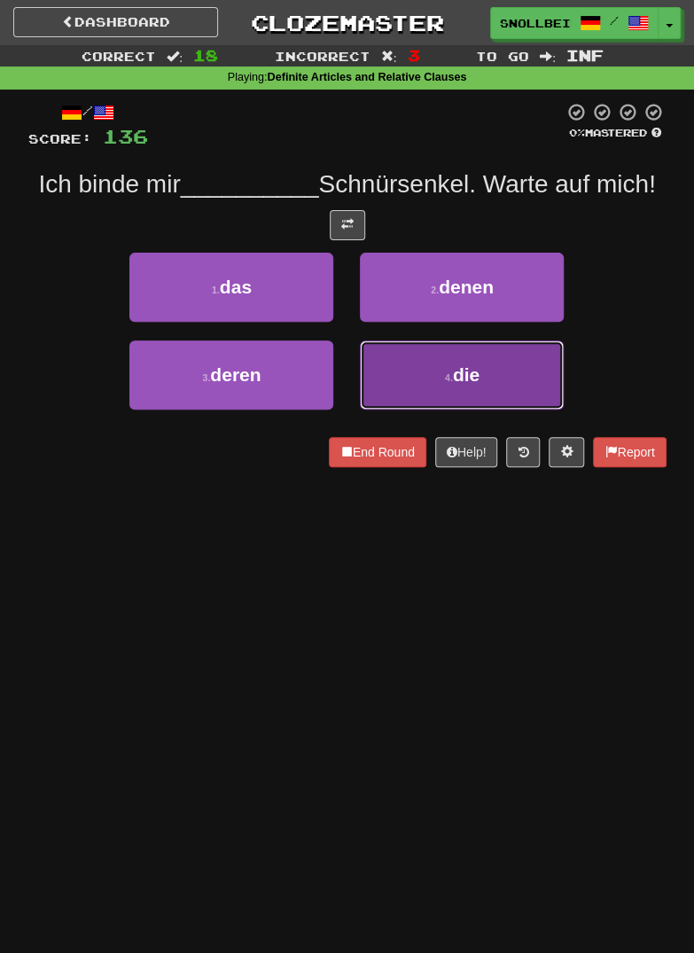
click at [502, 369] on button "4 . die" at bounding box center [462, 375] width 204 height 69
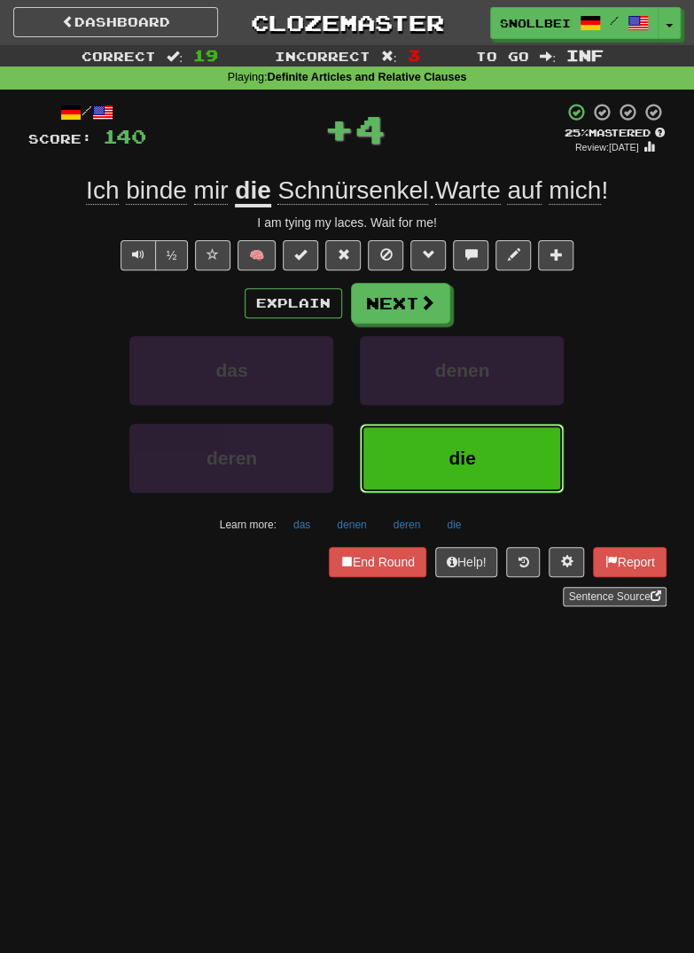
click at [475, 450] on span "die" at bounding box center [462, 458] width 27 height 20
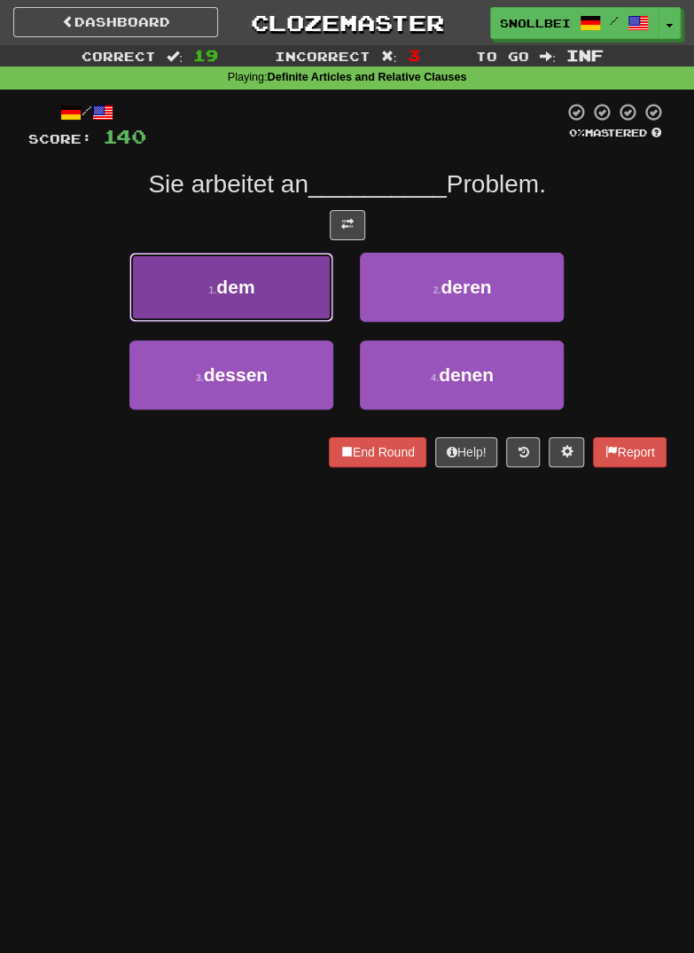
click at [185, 285] on button "1 . dem" at bounding box center [231, 287] width 204 height 69
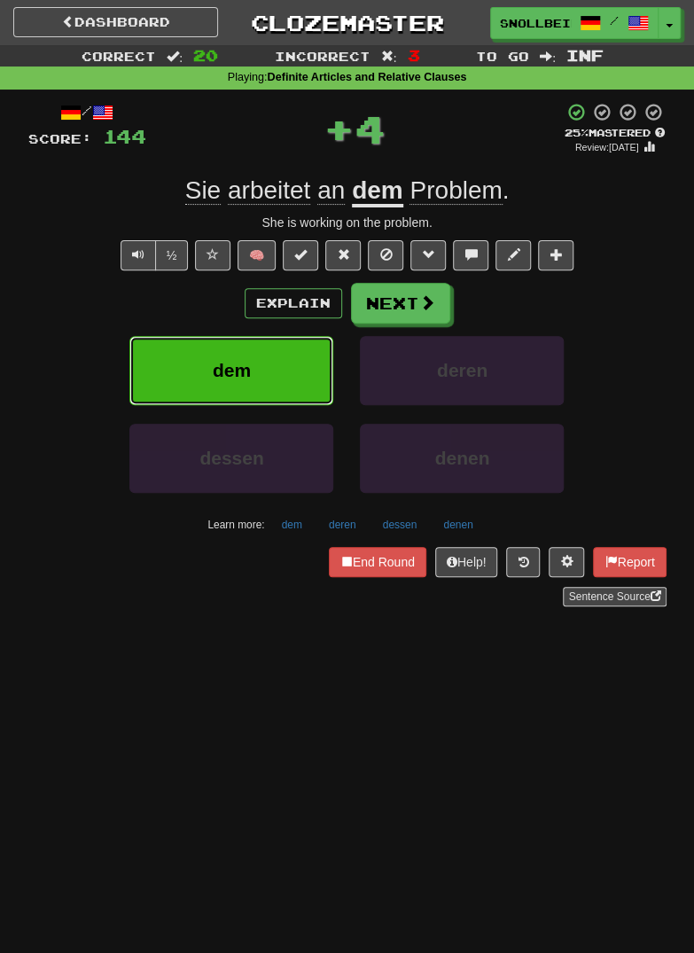
click at [208, 356] on button "dem" at bounding box center [231, 370] width 204 height 69
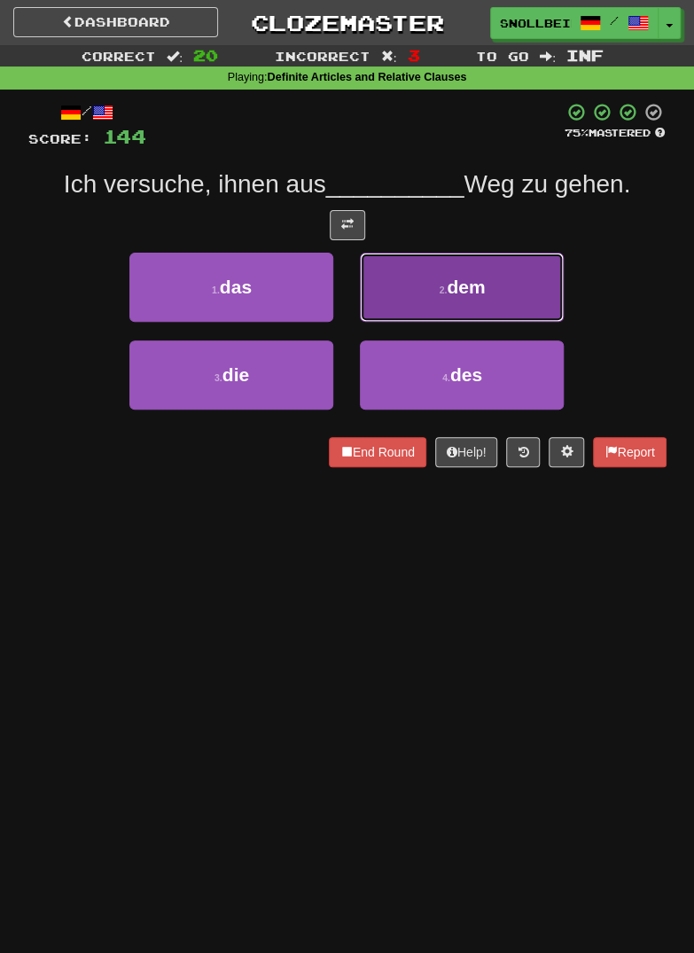
click at [531, 286] on button "2 . dem" at bounding box center [462, 287] width 204 height 69
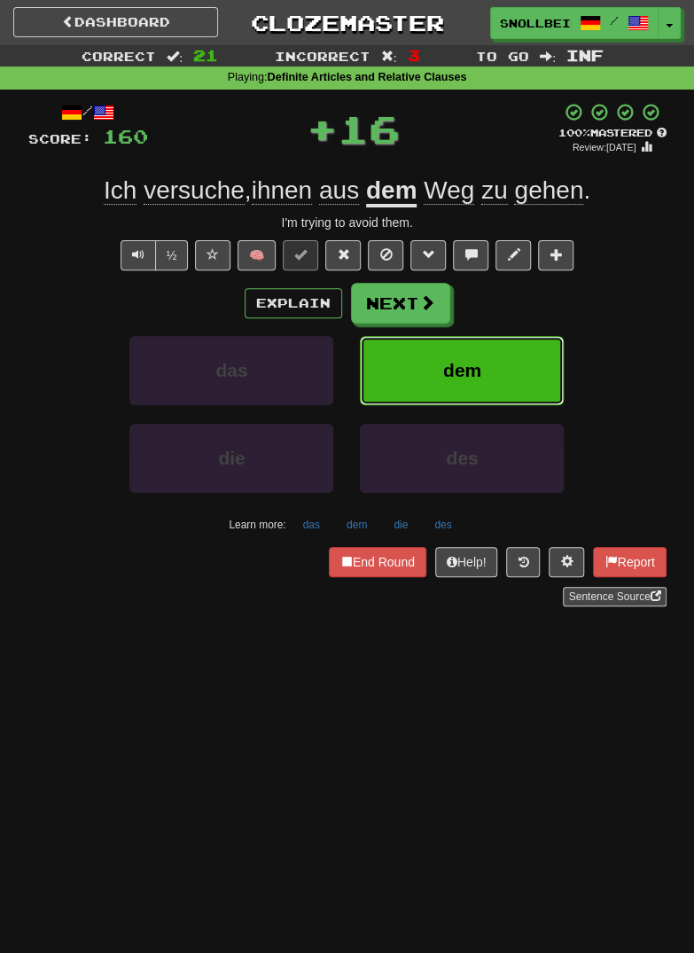
click at [510, 350] on button "dem" at bounding box center [462, 370] width 204 height 69
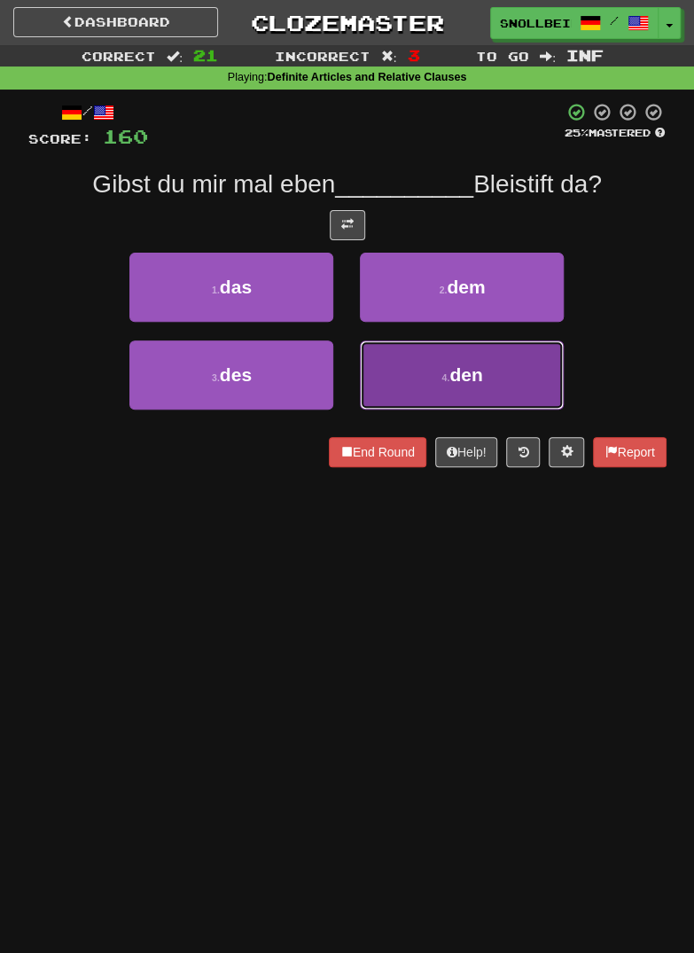
click at [502, 363] on button "4 . den" at bounding box center [462, 375] width 204 height 69
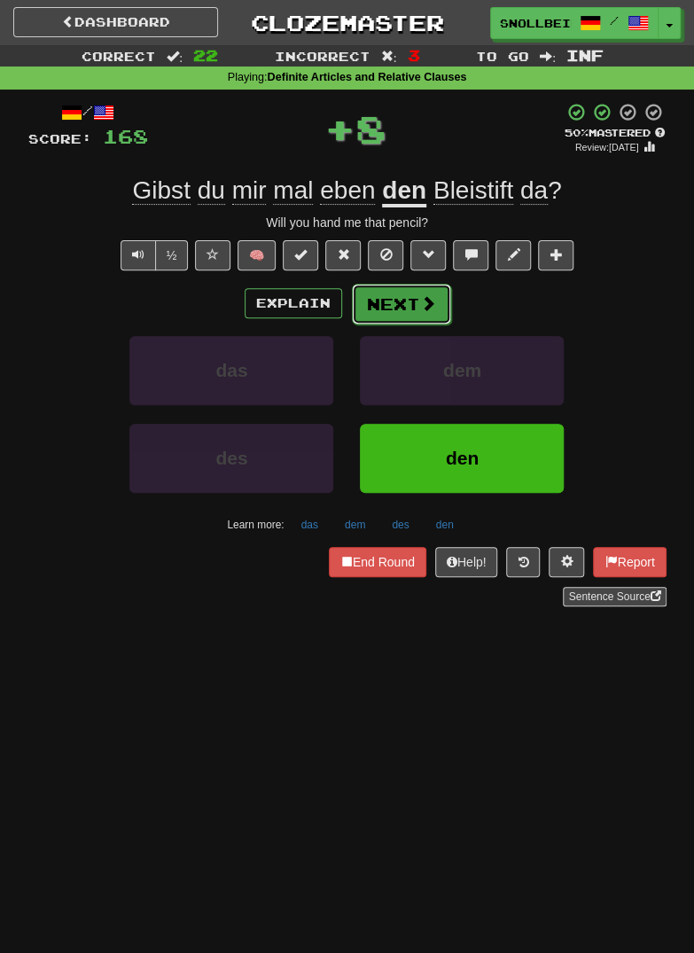
click at [431, 295] on span at bounding box center [428, 303] width 16 height 16
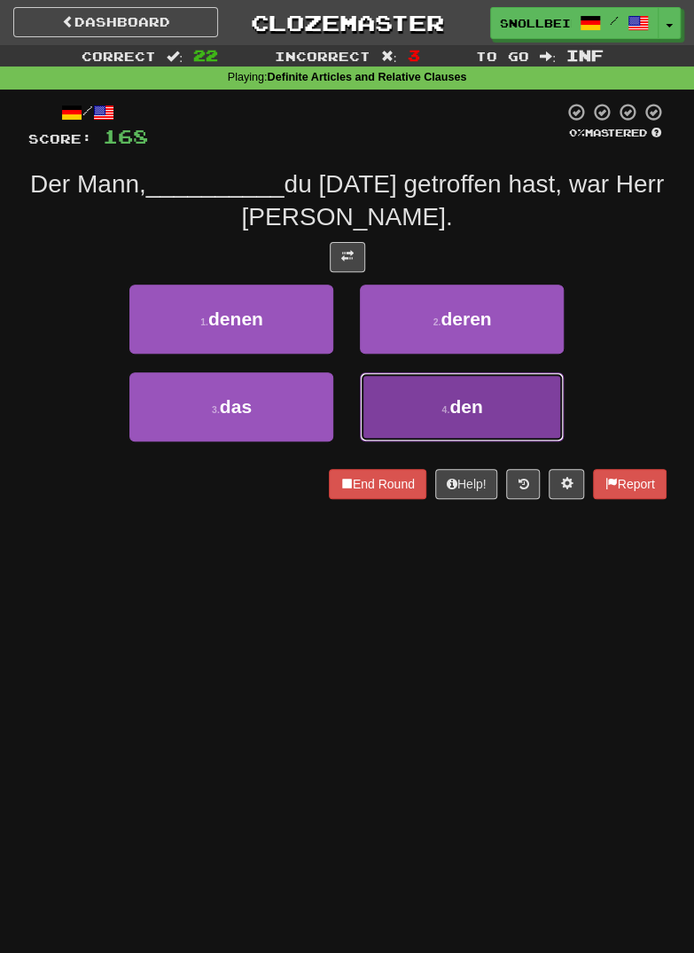
click at [488, 397] on button "4 . den" at bounding box center [462, 406] width 204 height 69
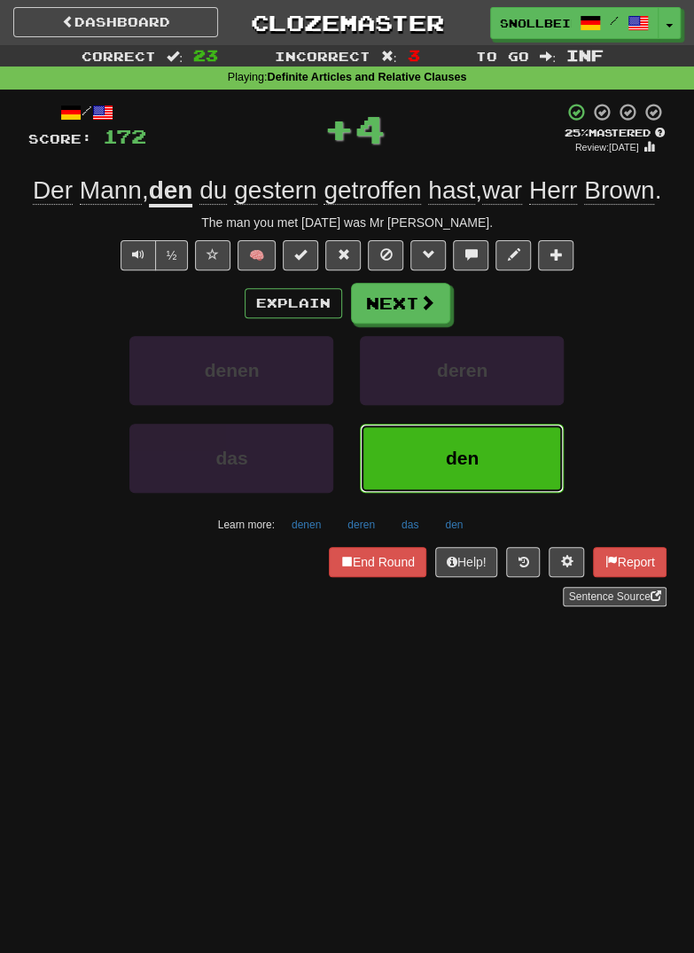
click at [492, 480] on button "den" at bounding box center [462, 458] width 204 height 69
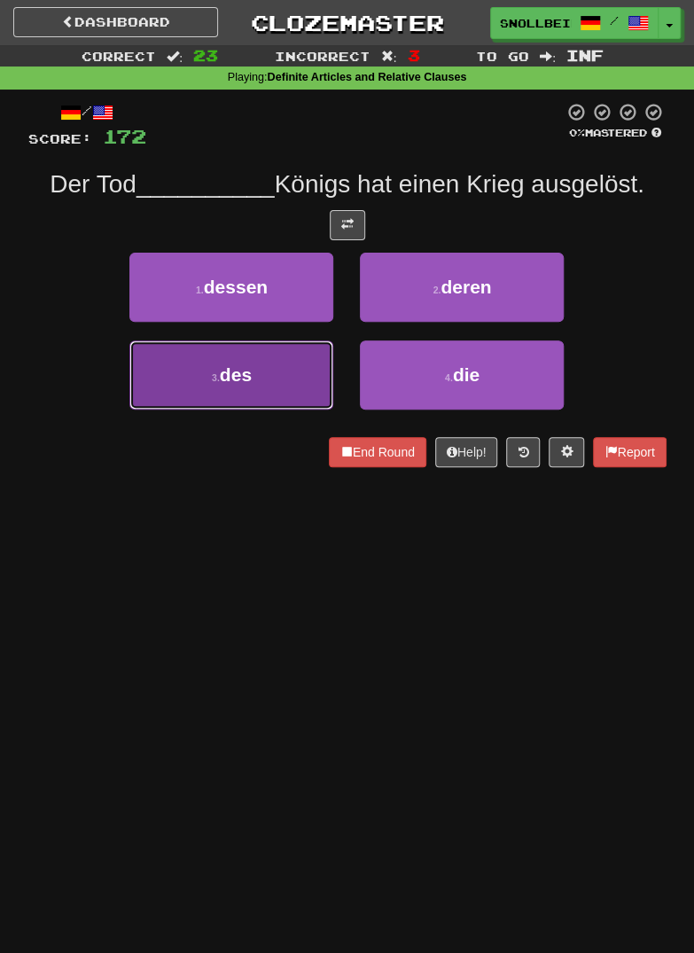
click at [201, 377] on button "3 . des" at bounding box center [231, 375] width 204 height 69
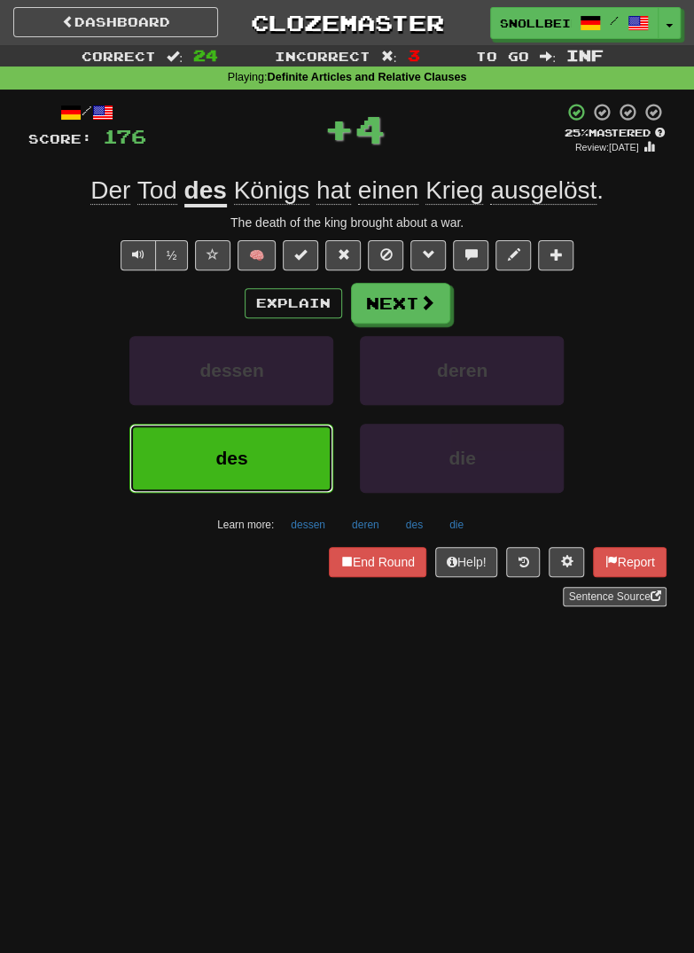
click at [219, 456] on span "des" at bounding box center [231, 458] width 32 height 20
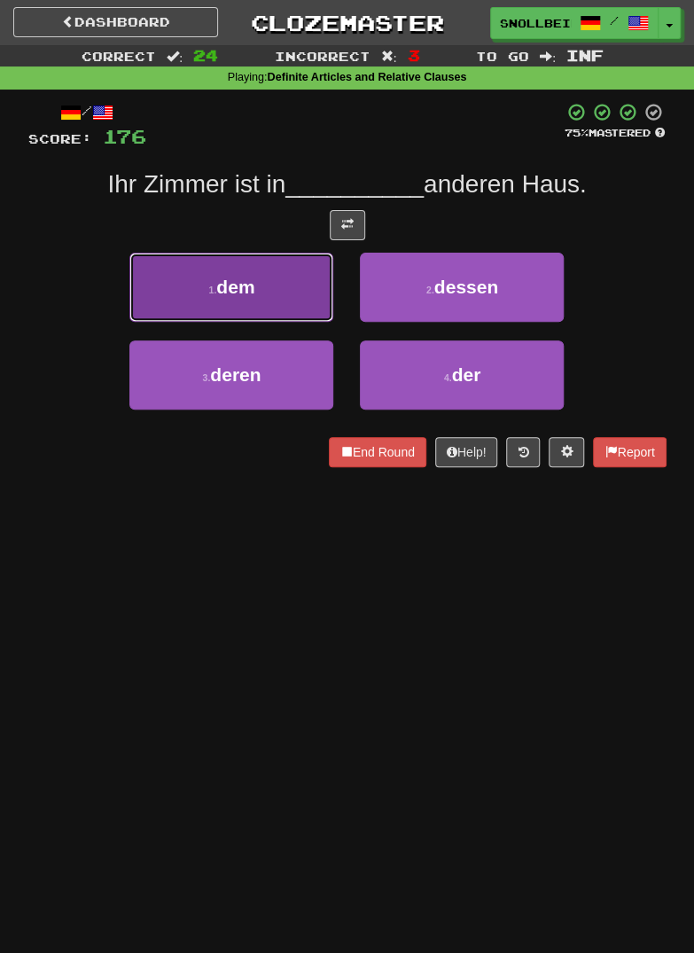
click at [201, 279] on button "1 . dem" at bounding box center [231, 287] width 204 height 69
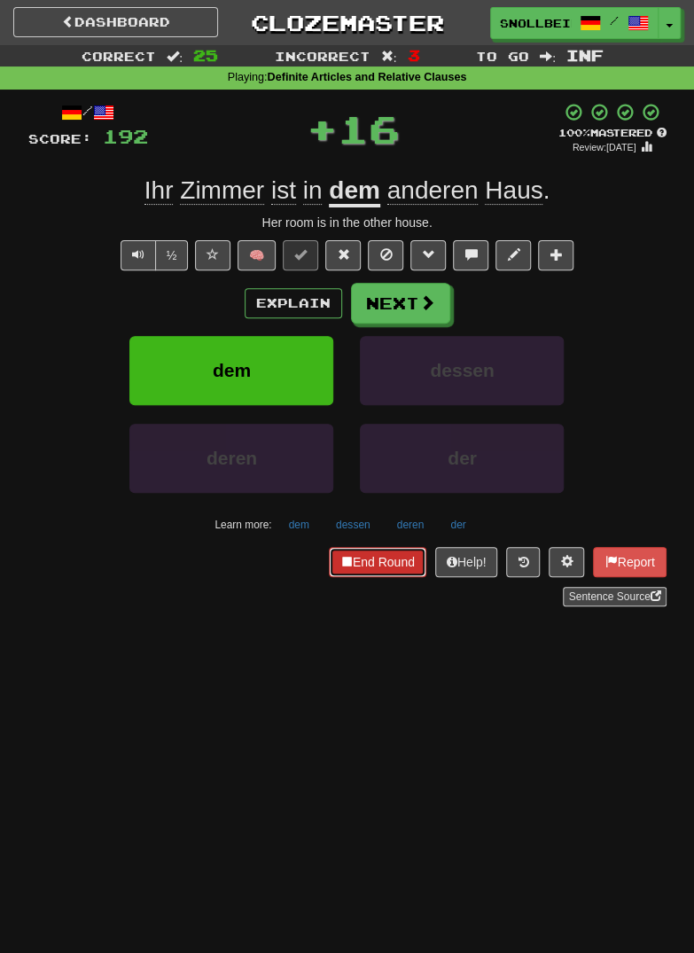
click at [352, 562] on button "End Round" at bounding box center [378, 562] width 98 height 30
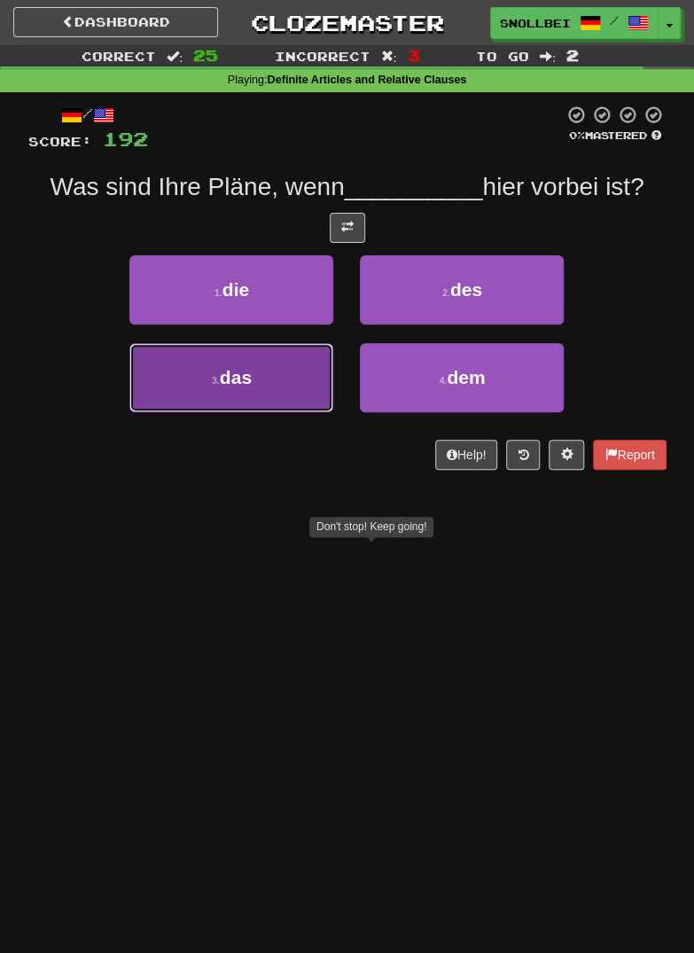
click at [208, 380] on button "3 . das" at bounding box center [231, 377] width 204 height 69
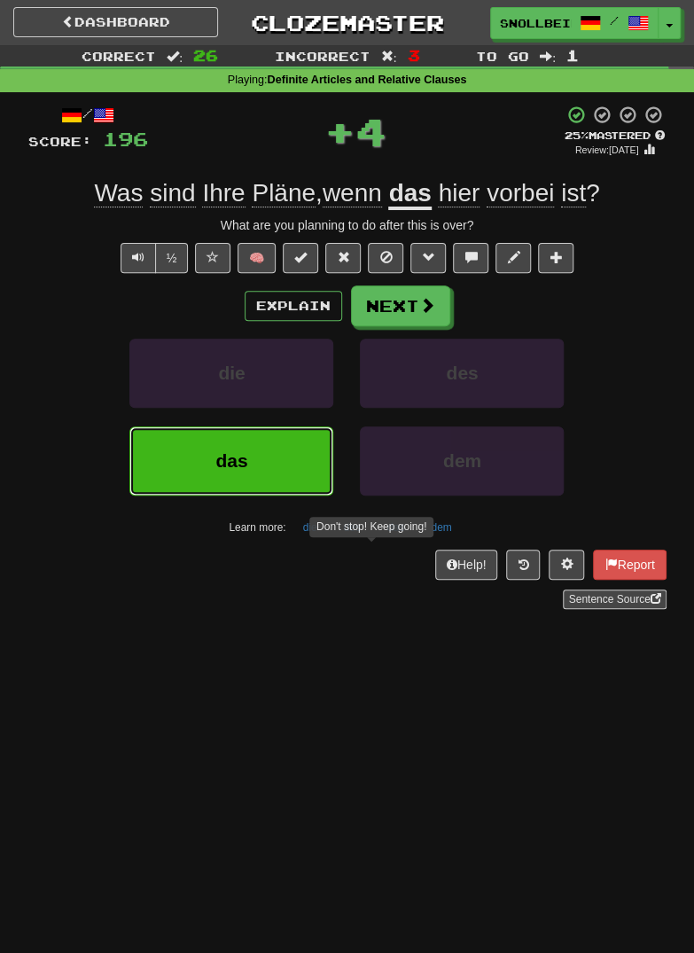
click at [244, 458] on span "das" at bounding box center [231, 460] width 32 height 20
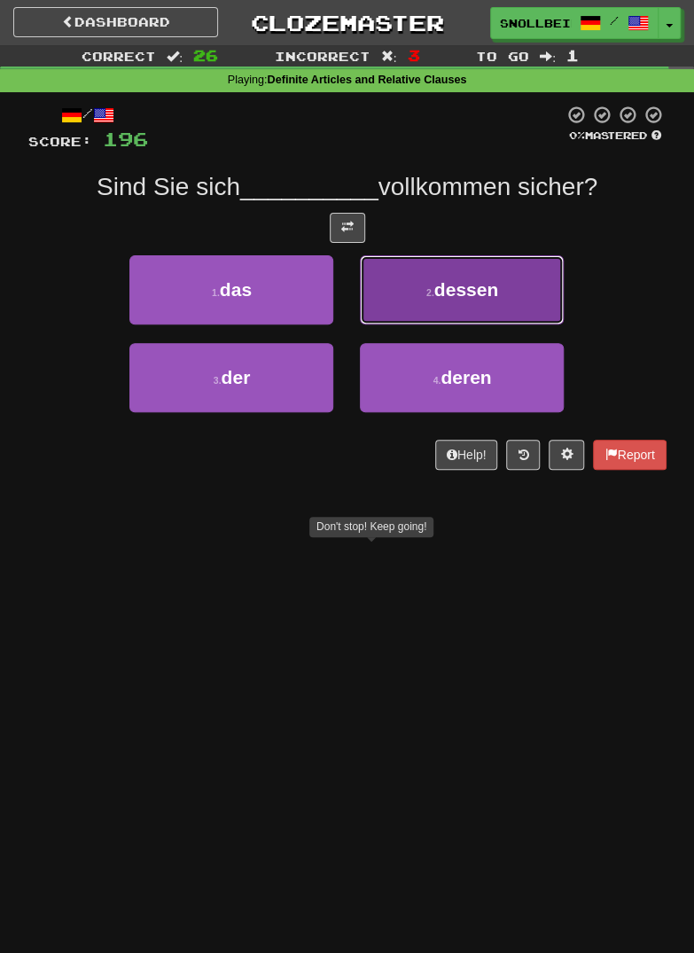
click at [529, 283] on button "2 . dessen" at bounding box center [462, 289] width 204 height 69
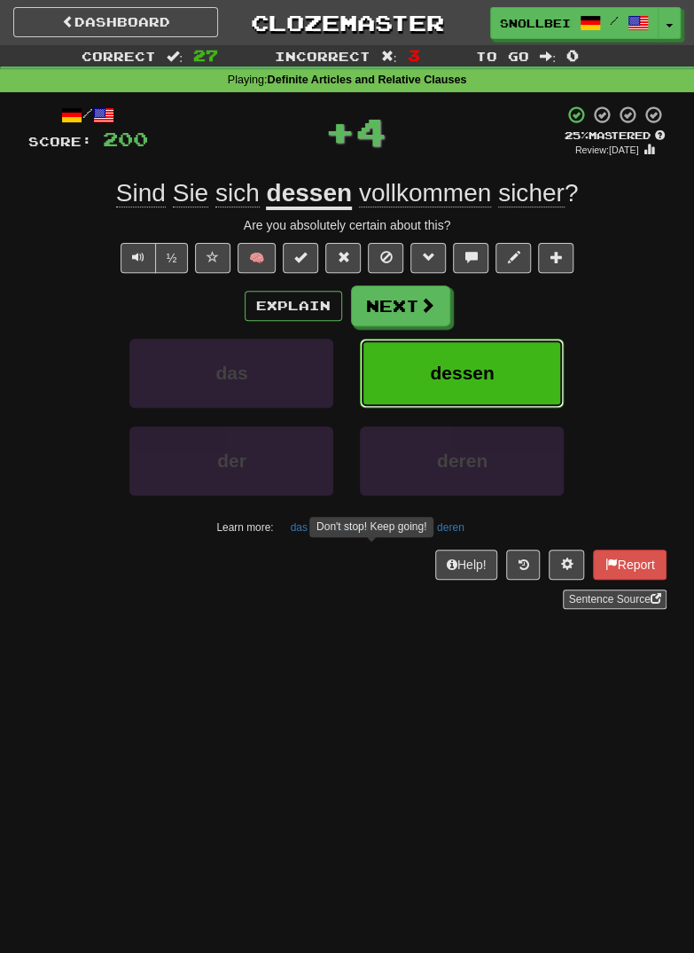
click at [510, 373] on button "dessen" at bounding box center [462, 373] width 204 height 69
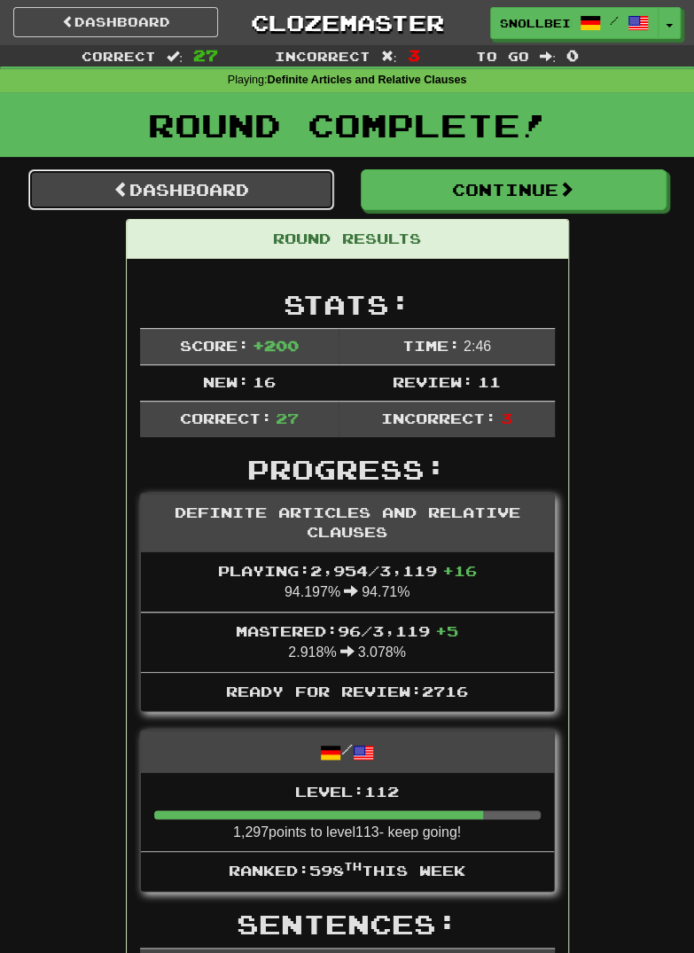
click at [182, 192] on link "Dashboard" at bounding box center [181, 189] width 306 height 41
